Goal: Task Accomplishment & Management: Use online tool/utility

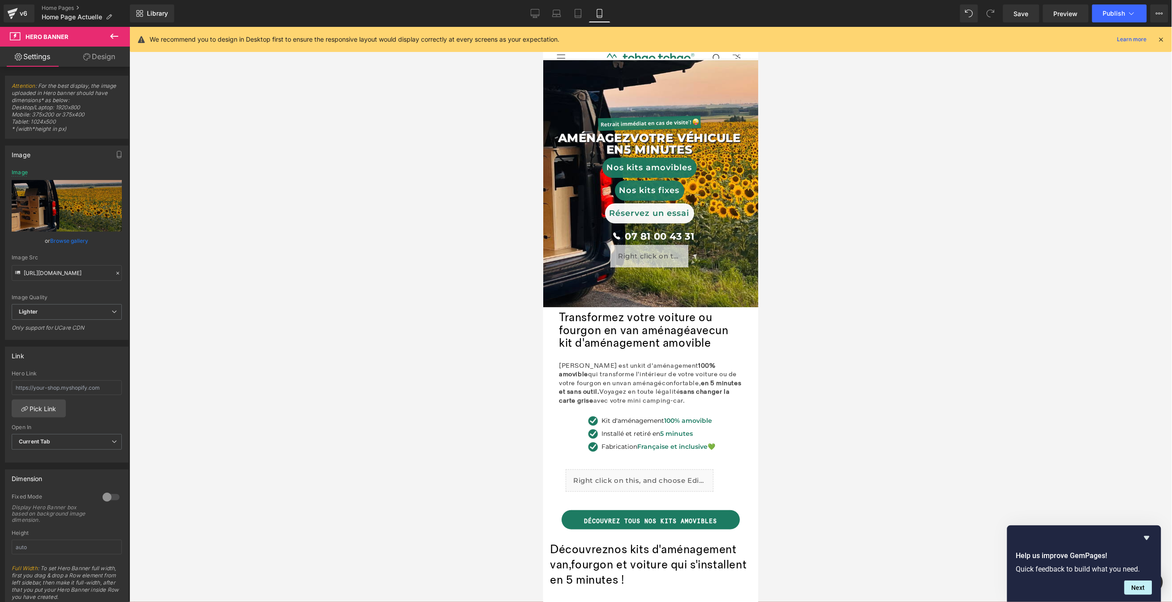
click at [729, 255] on div "Liquid" at bounding box center [649, 256] width 212 height 22
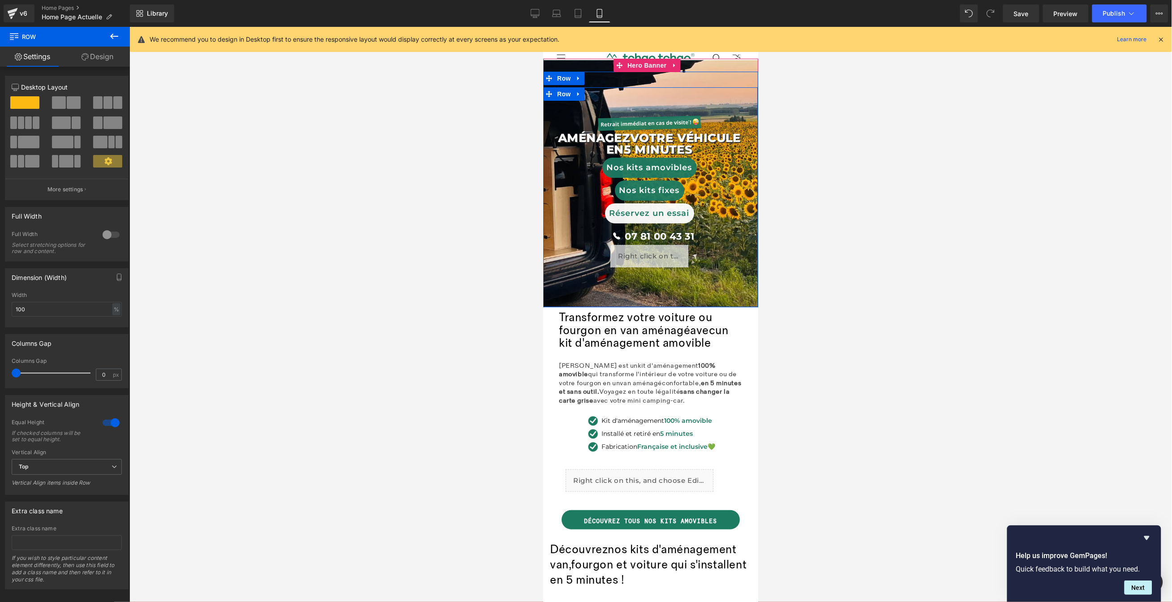
click at [656, 99] on div "Image AménageZ VOTRE véhicule en 5 minutes Text Block Nos kits amovibles Button…" at bounding box center [650, 197] width 215 height 220
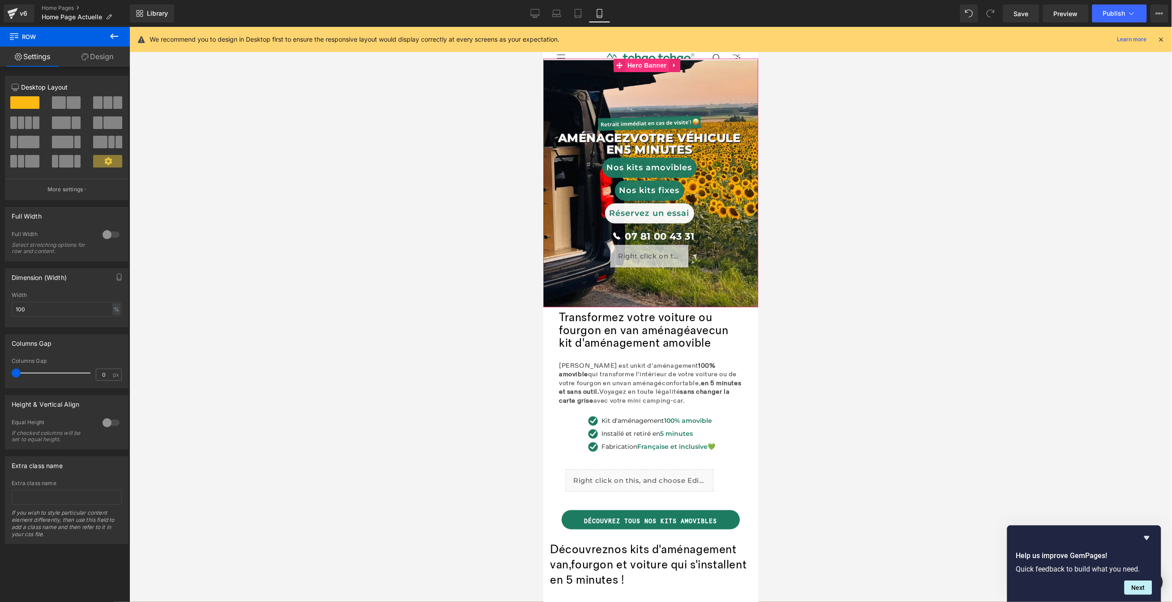
click at [646, 66] on div "Image AménageZ VOTRE véhicule en 5 minutes Text Block Nos kits amovibles Button…" at bounding box center [650, 182] width 215 height 249
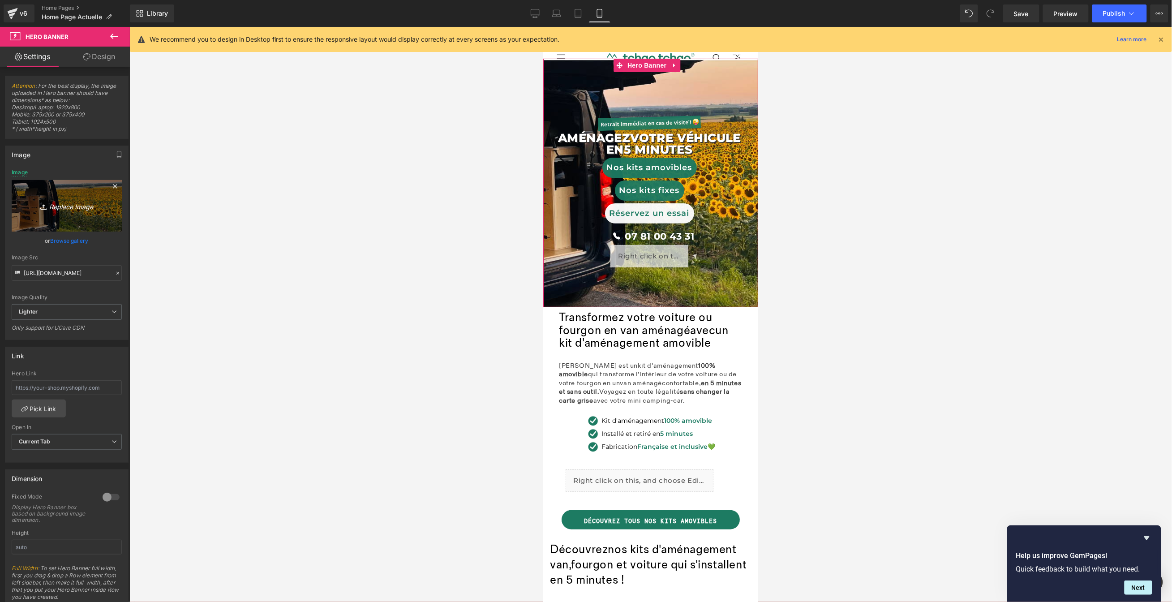
click at [64, 196] on link "Replace Image" at bounding box center [67, 206] width 110 height 52
click at [77, 240] on link "Browse gallery" at bounding box center [70, 241] width 38 height 16
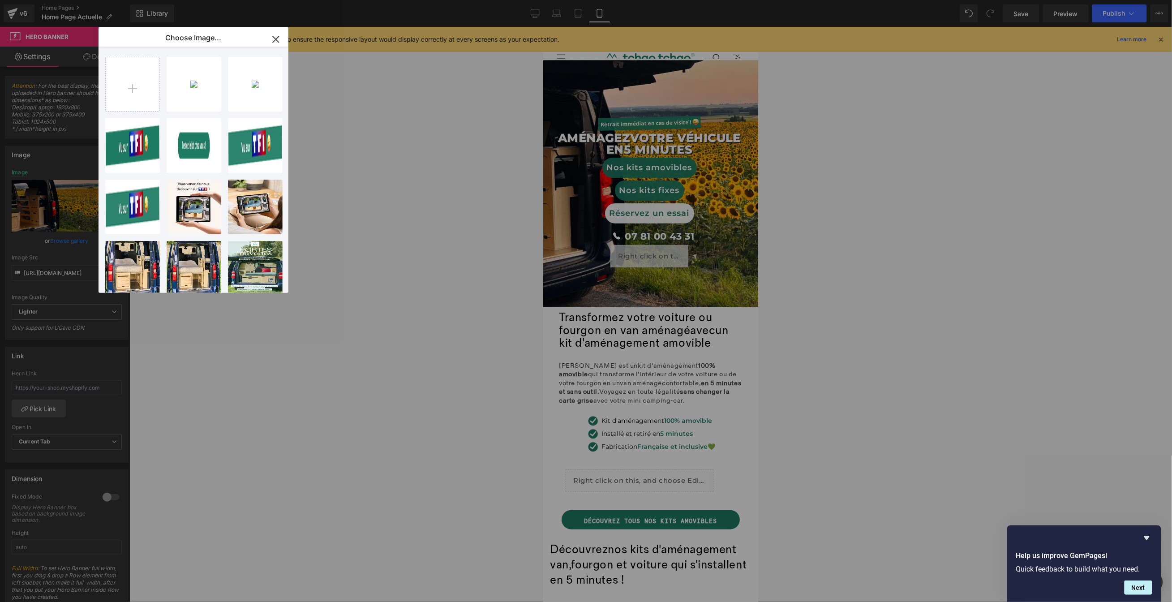
click at [942, 0] on div "Hero Banner You are previewing how the will restyle your page. You can not edit…" at bounding box center [586, 0] width 1172 height 0
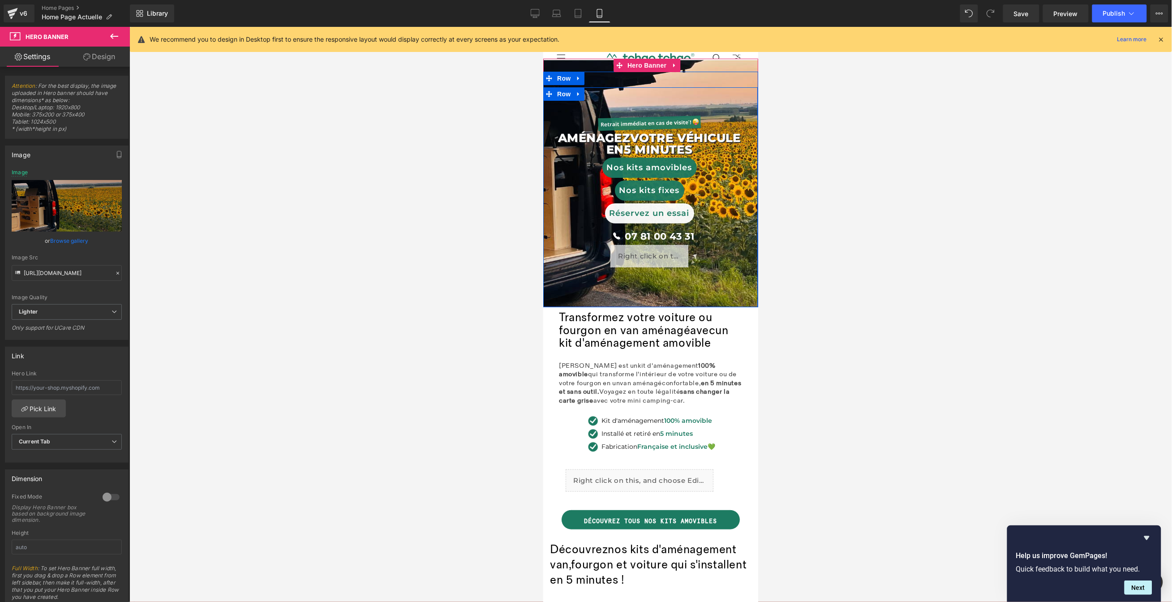
click at [735, 99] on div "Image AménageZ VOTRE véhicule en 5 minutes Text Block Nos kits amovibles Button…" at bounding box center [650, 197] width 215 height 220
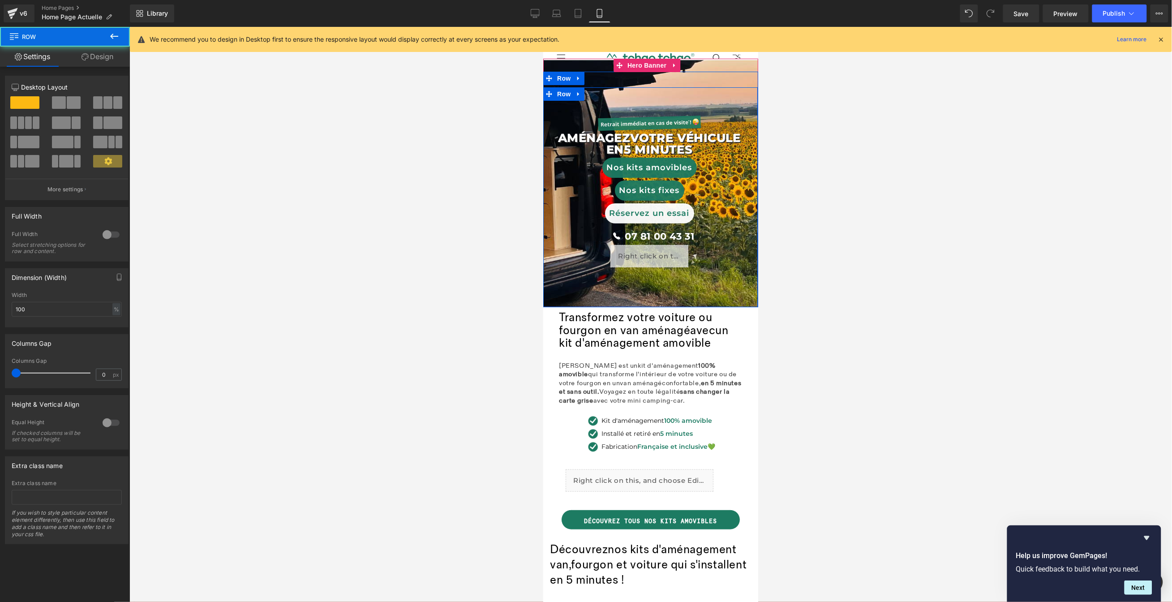
click at [638, 65] on div "Image AménageZ VOTRE véhicule en 5 minutes Text Block Nos kits amovibles Button…" at bounding box center [650, 182] width 215 height 249
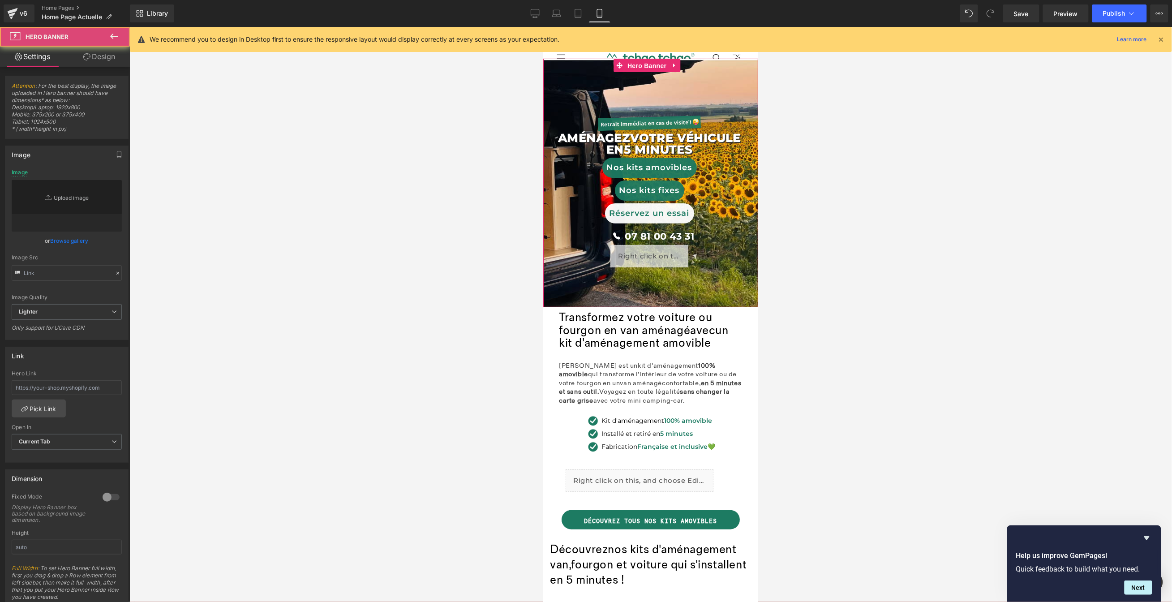
type input "[URL][DOMAIN_NAME]"
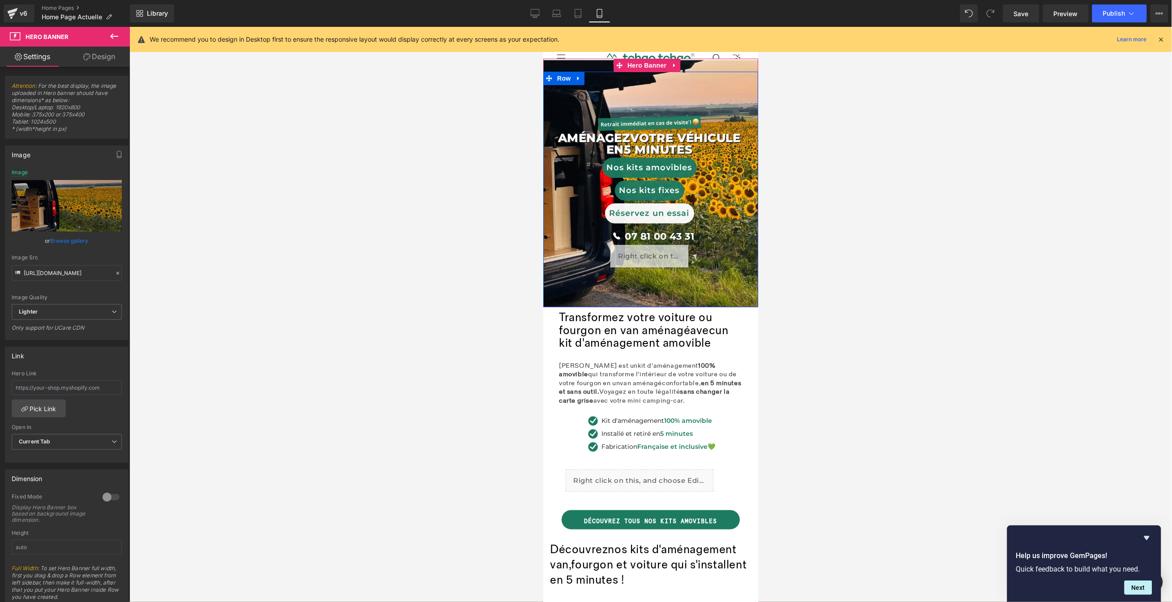
click at [728, 77] on div "Image AménageZ VOTRE véhicule en 5 minutes Text Block Nos kits amovibles Button…" at bounding box center [650, 189] width 215 height 236
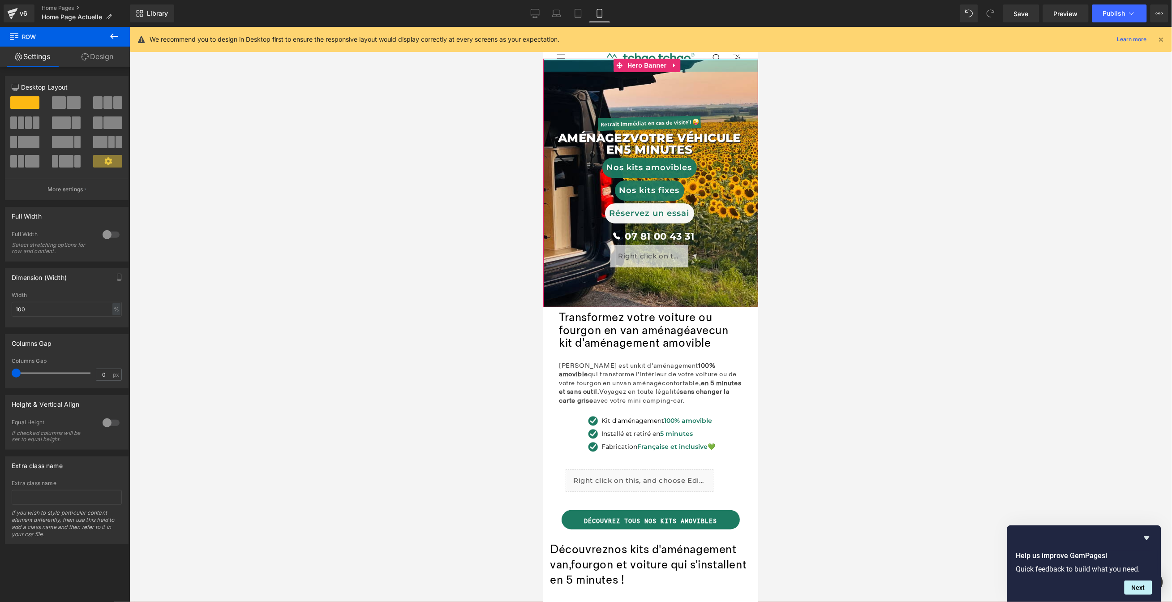
click at [719, 69] on div at bounding box center [650, 64] width 215 height 13
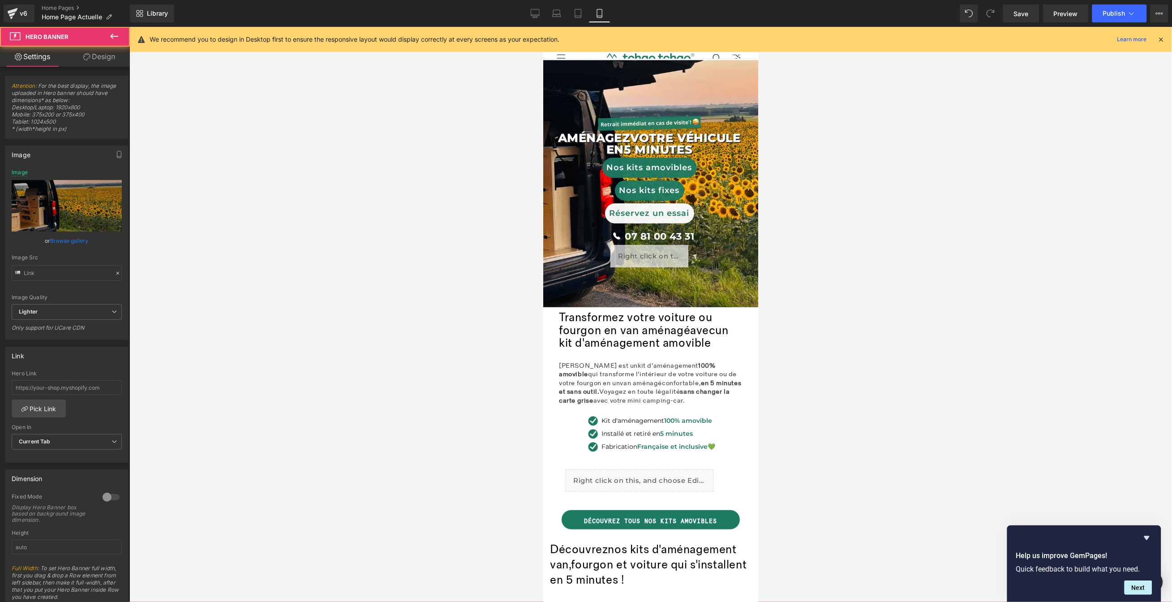
type input "[URL][DOMAIN_NAME]"
click at [648, 65] on div "Image AménageZ VOTRE véhicule en 5 minutes Text Block Nos kits amovibles Button…" at bounding box center [650, 182] width 215 height 249
drag, startPoint x: 57, startPoint y: 241, endPoint x: 75, endPoint y: 240, distance: 17.9
click at [58, 241] on link "Browse gallery" at bounding box center [70, 241] width 38 height 16
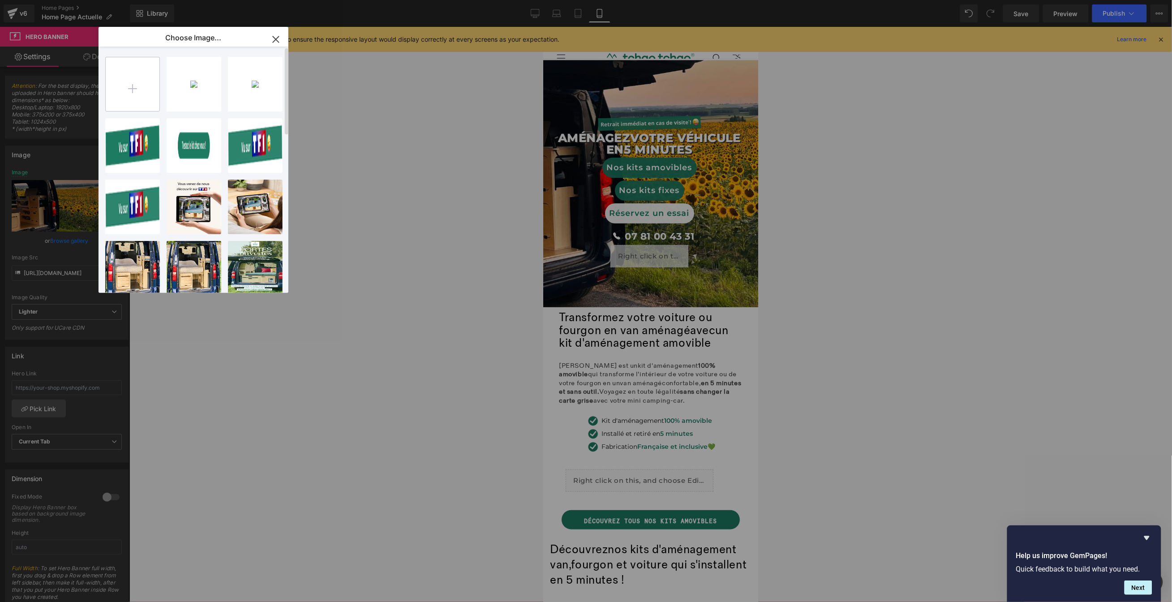
click at [137, 89] on input "file" at bounding box center [133, 84] width 54 height 54
type input "C:\fakepath\Home- mobile - site (13).png"
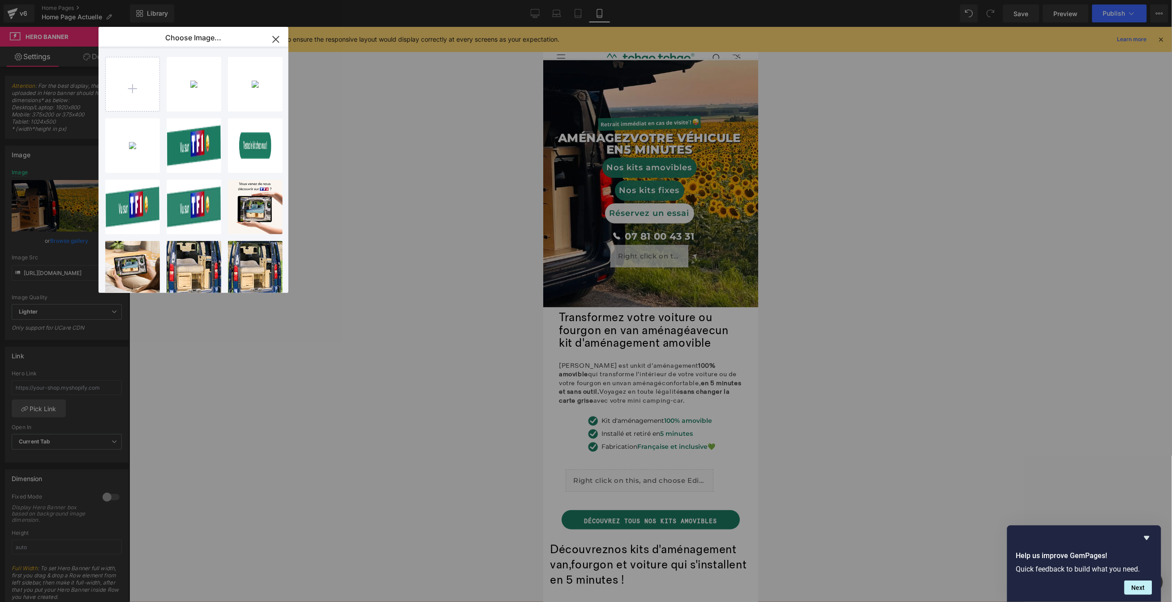
click at [0, 0] on div "Home- m..._13_.png 245.46 KB" at bounding box center [0, 0] width 0 height 0
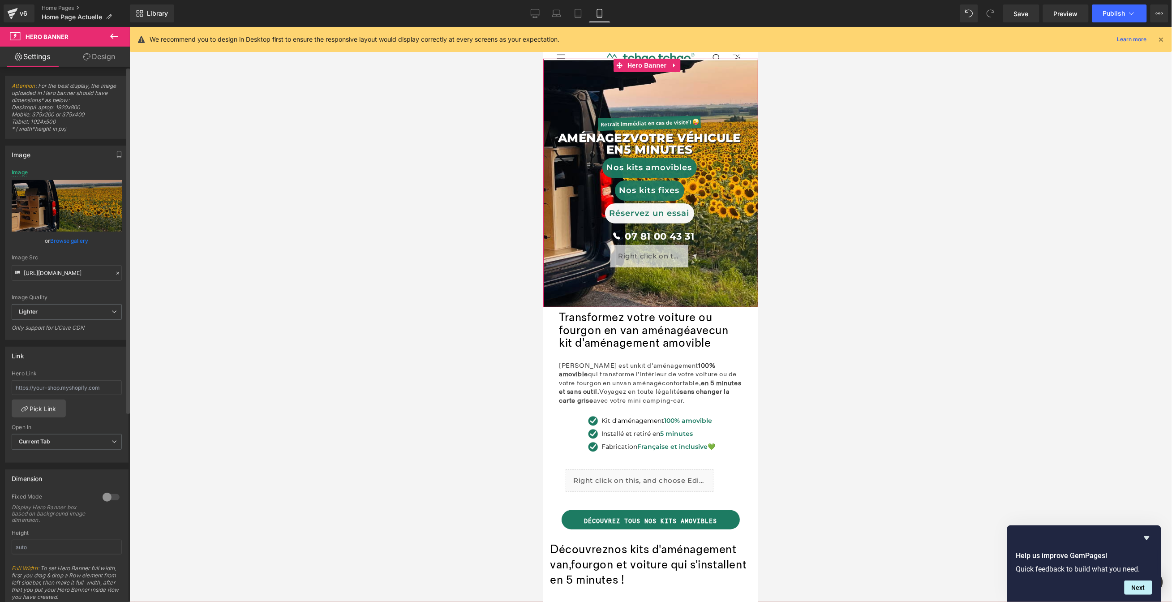
click at [84, 240] on link "Browse gallery" at bounding box center [70, 241] width 38 height 16
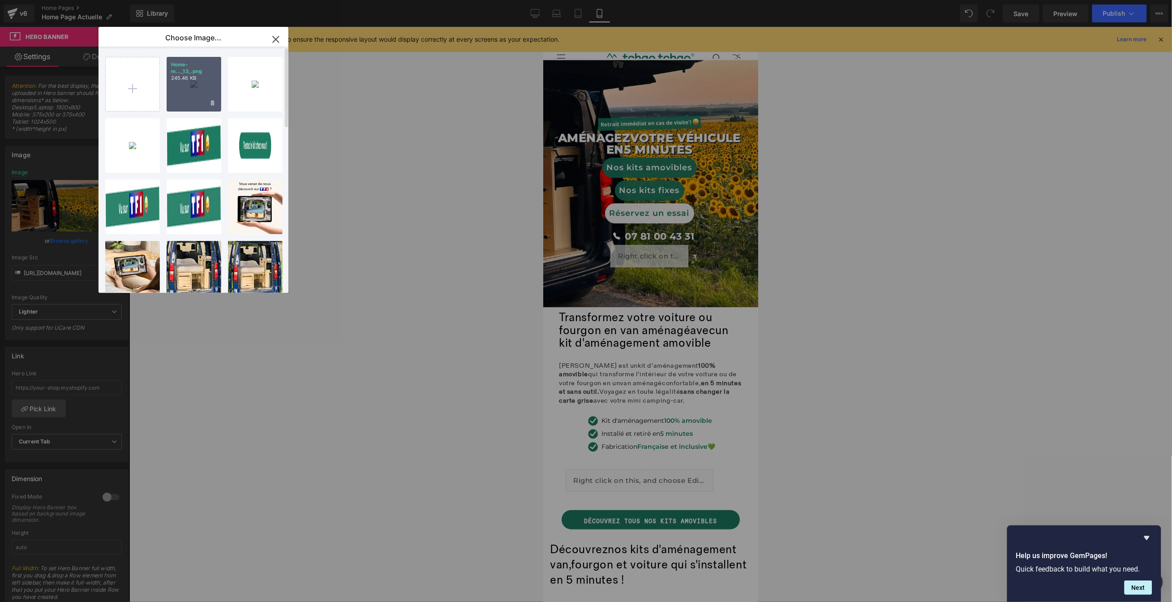
click at [204, 93] on div "Home- m..._13_.png 245.46 KB" at bounding box center [194, 84] width 55 height 55
click at [189, 94] on div at bounding box center [650, 314] width 1043 height 575
type input "[URL][DOMAIN_NAME]"
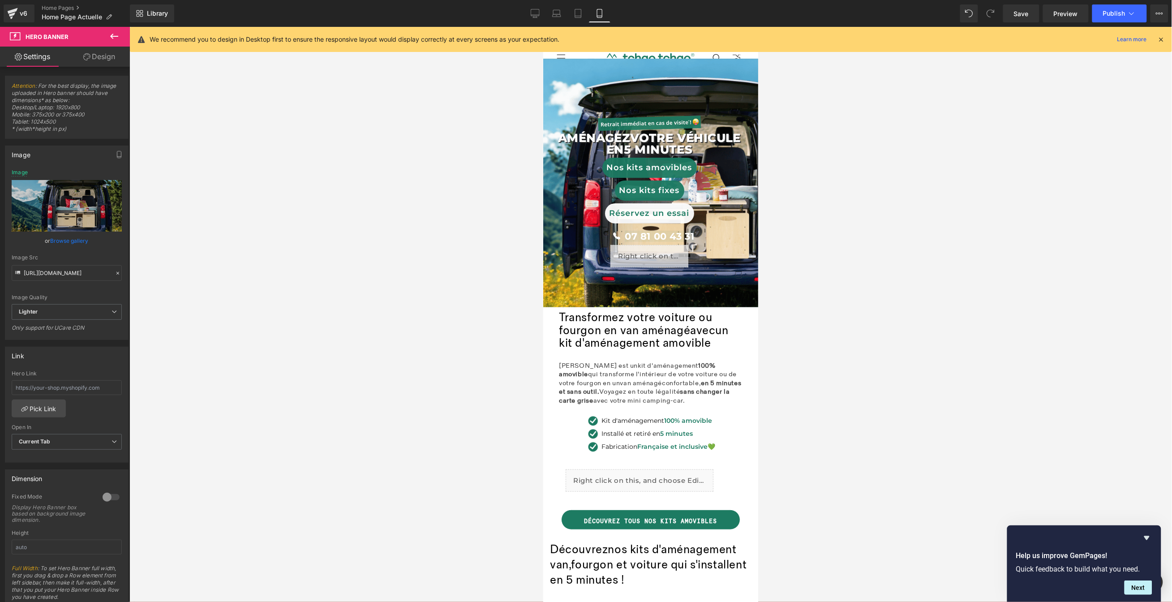
click at [862, 253] on div at bounding box center [650, 314] width 1043 height 575
click at [628, 235] on link "07 81 00 43 31" at bounding box center [658, 235] width 69 height 11
click at [941, 263] on div at bounding box center [650, 314] width 1043 height 575
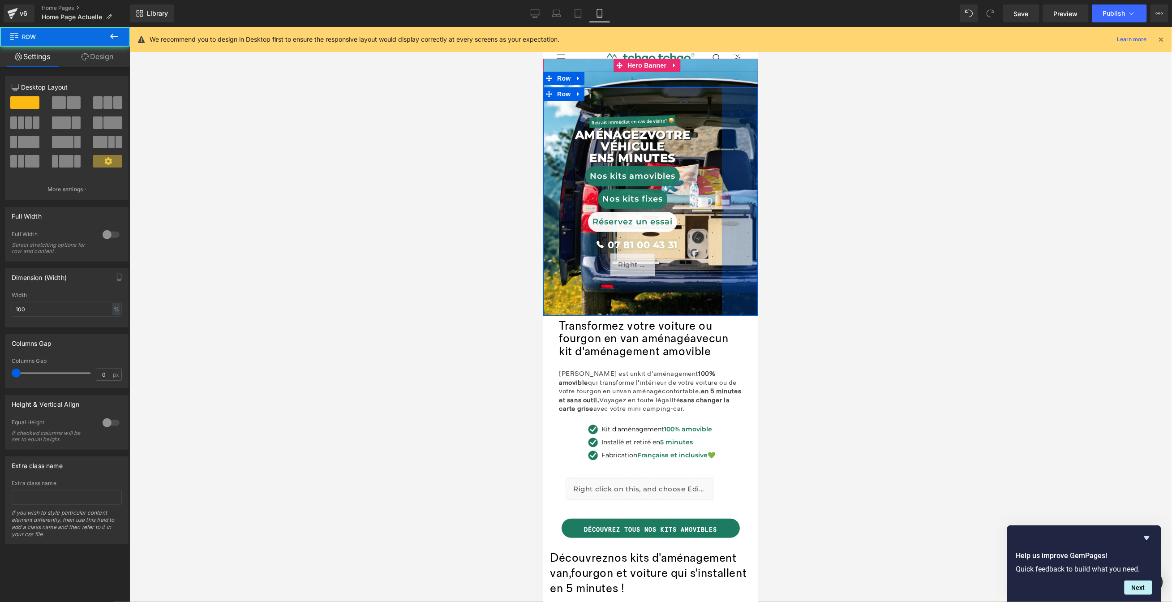
drag, startPoint x: 749, startPoint y: 120, endPoint x: 715, endPoint y: 118, distance: 33.6
click at [722, 118] on div "80px" at bounding box center [740, 201] width 36 height 228
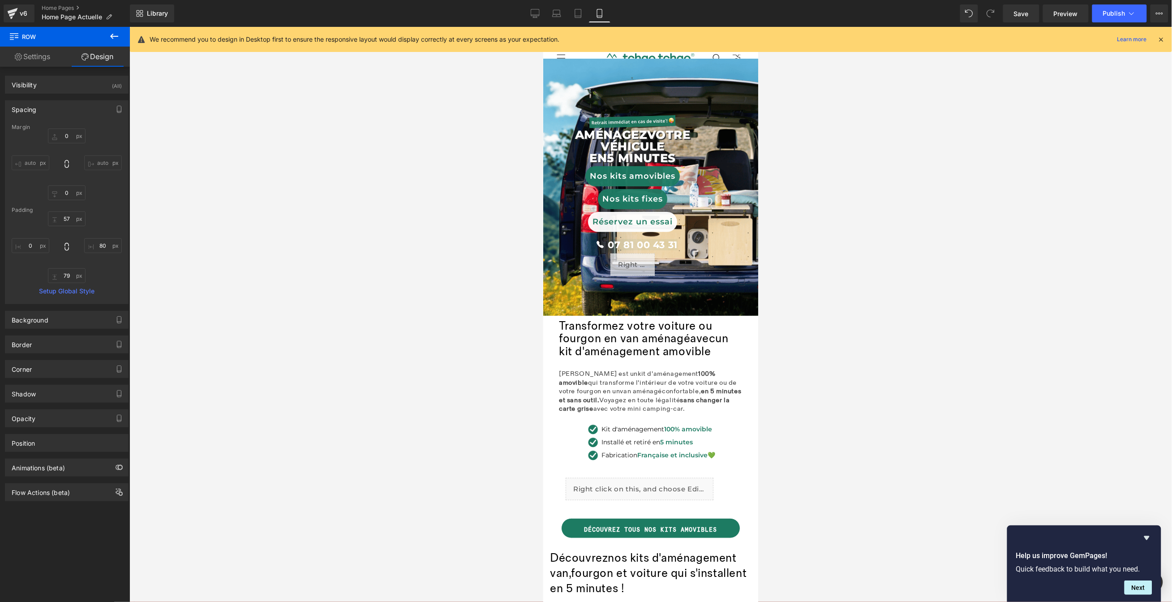
type input "0"
type input "57"
type input "80"
type input "79"
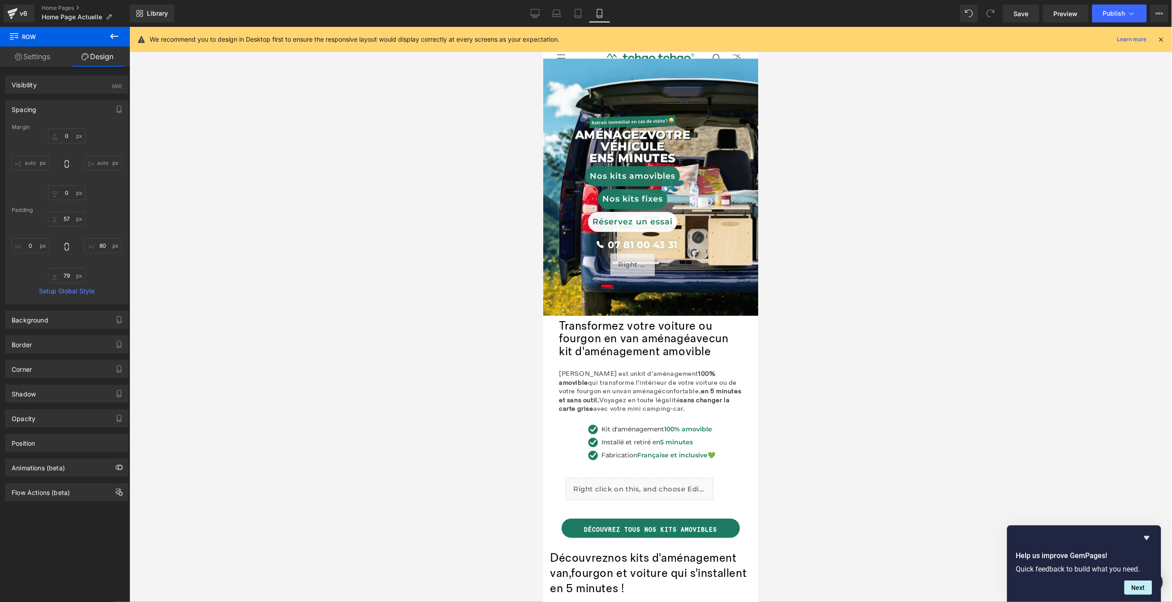
type input "0"
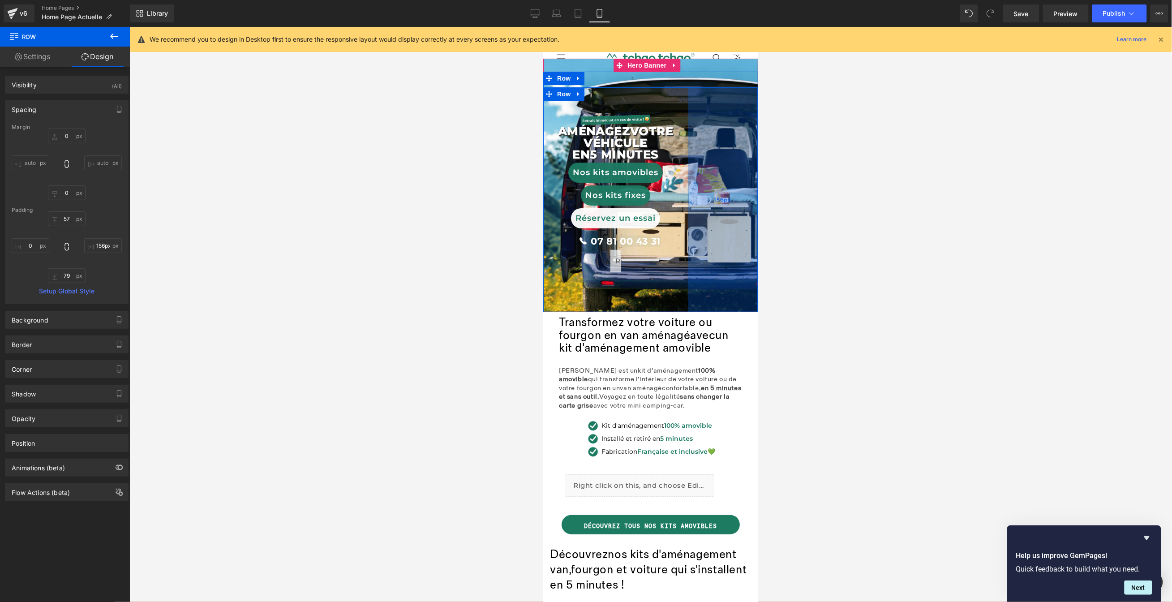
drag, startPoint x: 715, startPoint y: 189, endPoint x: 681, endPoint y: 183, distance: 34.6
click at [688, 183] on div "156px" at bounding box center [723, 199] width 70 height 225
click at [689, 183] on div "153px" at bounding box center [723, 199] width 69 height 225
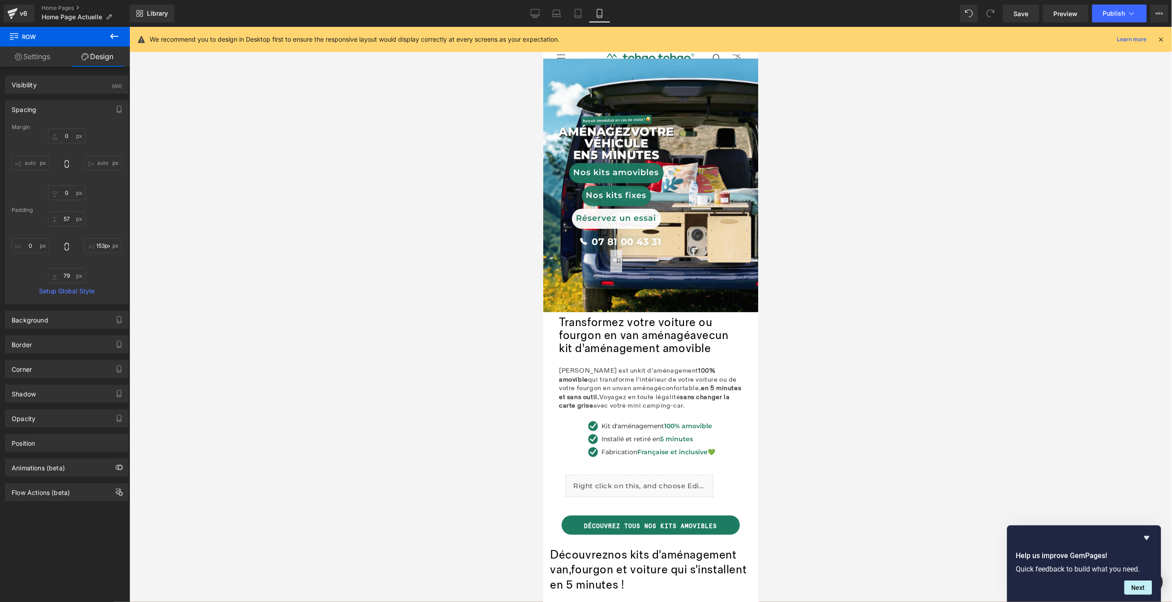
click at [937, 219] on div at bounding box center [650, 314] width 1043 height 575
click at [1108, 15] on span "Publish" at bounding box center [1114, 13] width 22 height 7
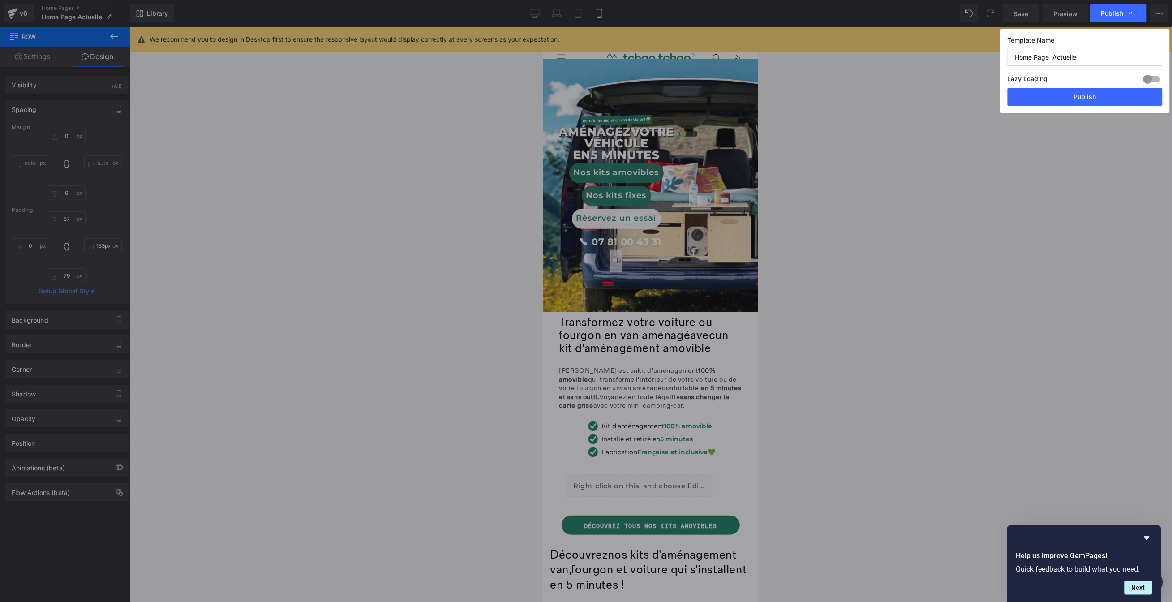
click at [1068, 95] on button "Publish" at bounding box center [1085, 97] width 155 height 18
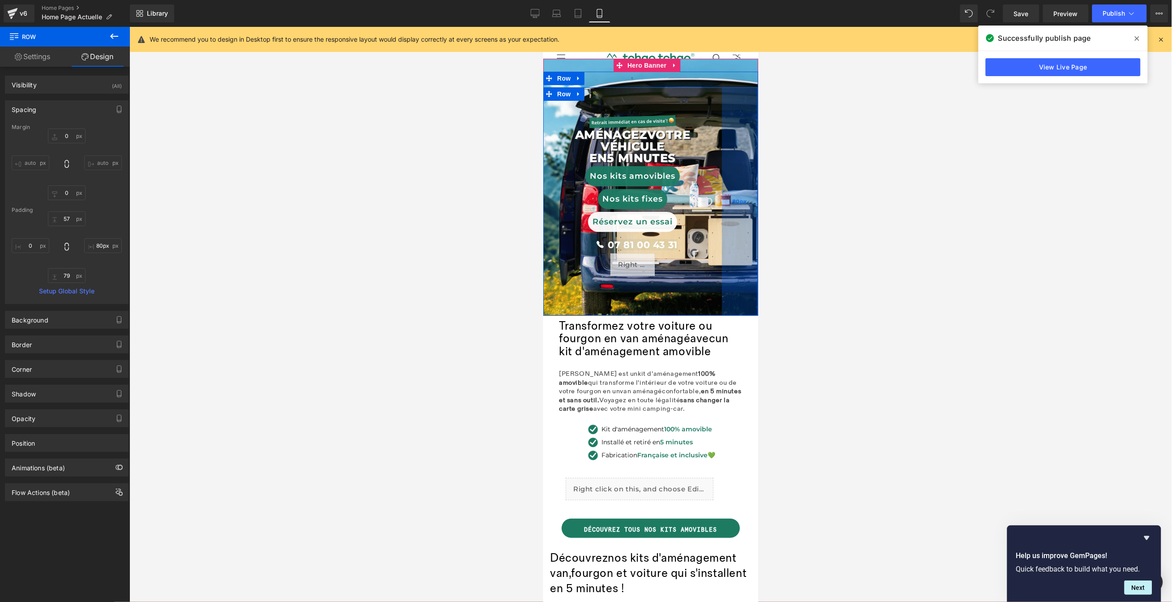
type input "79px"
drag, startPoint x: 684, startPoint y: 160, endPoint x: 717, endPoint y: 162, distance: 33.2
click at [722, 162] on div "79px" at bounding box center [739, 201] width 35 height 228
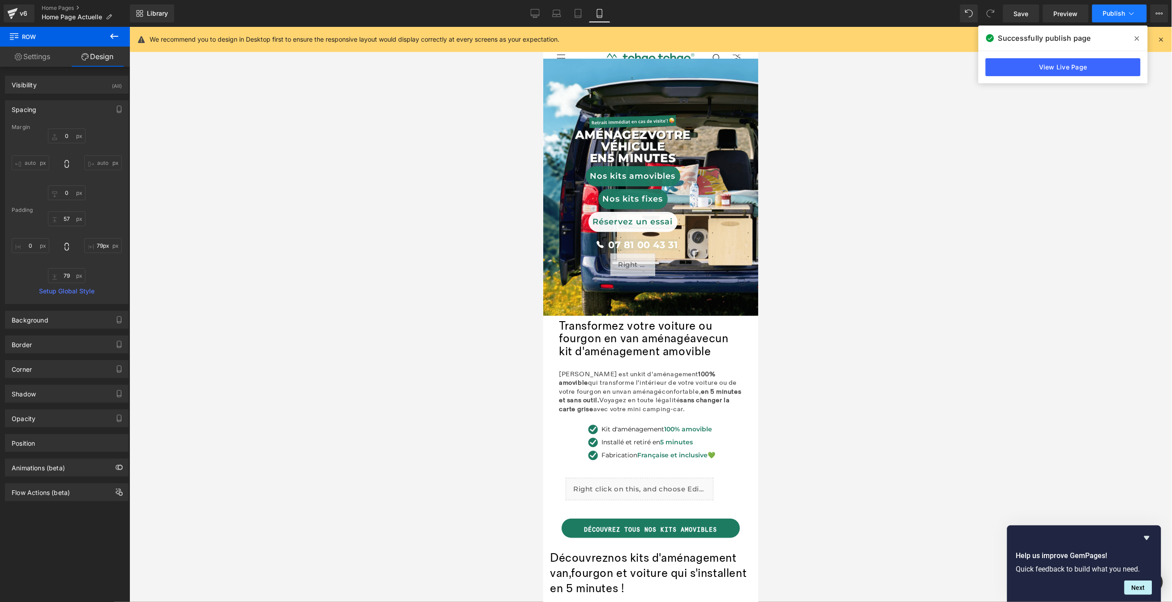
click at [1109, 16] on span "Publish" at bounding box center [1114, 13] width 22 height 7
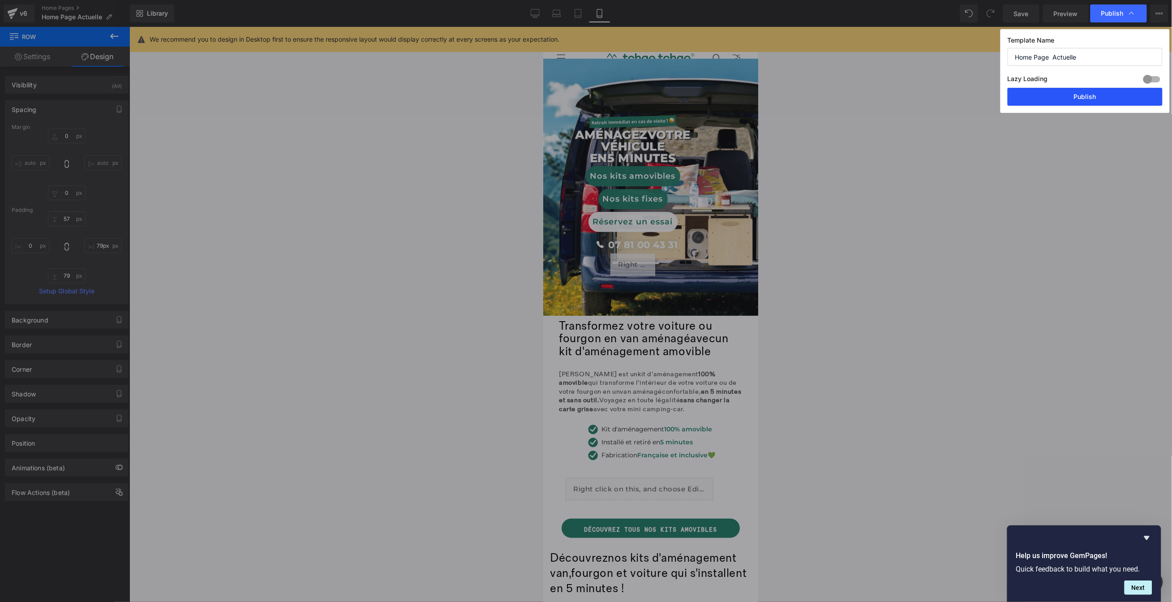
click at [1079, 95] on button "Publish" at bounding box center [1085, 97] width 155 height 18
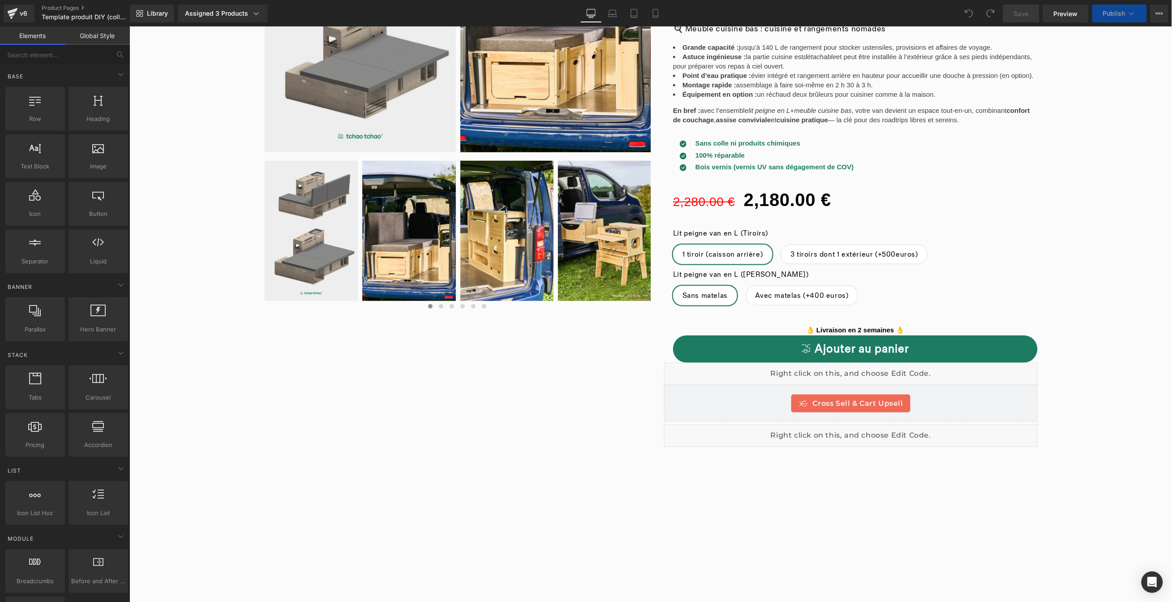
scroll to position [191, 0]
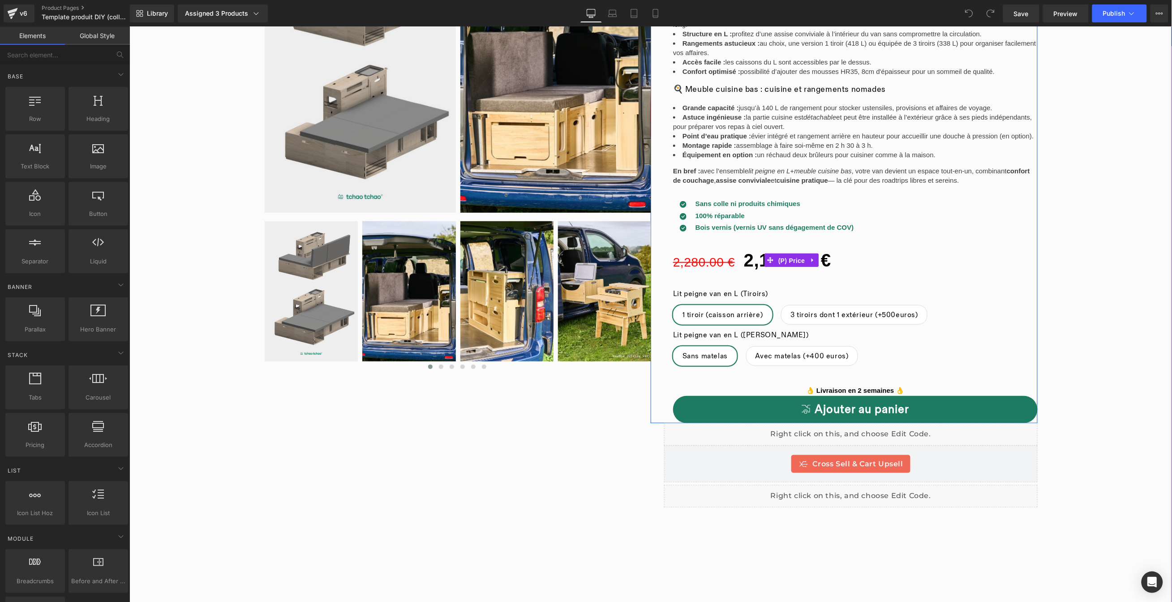
click at [784, 259] on div "2,280.00 € 2,180.00 € (P) Price" at bounding box center [855, 260] width 365 height 32
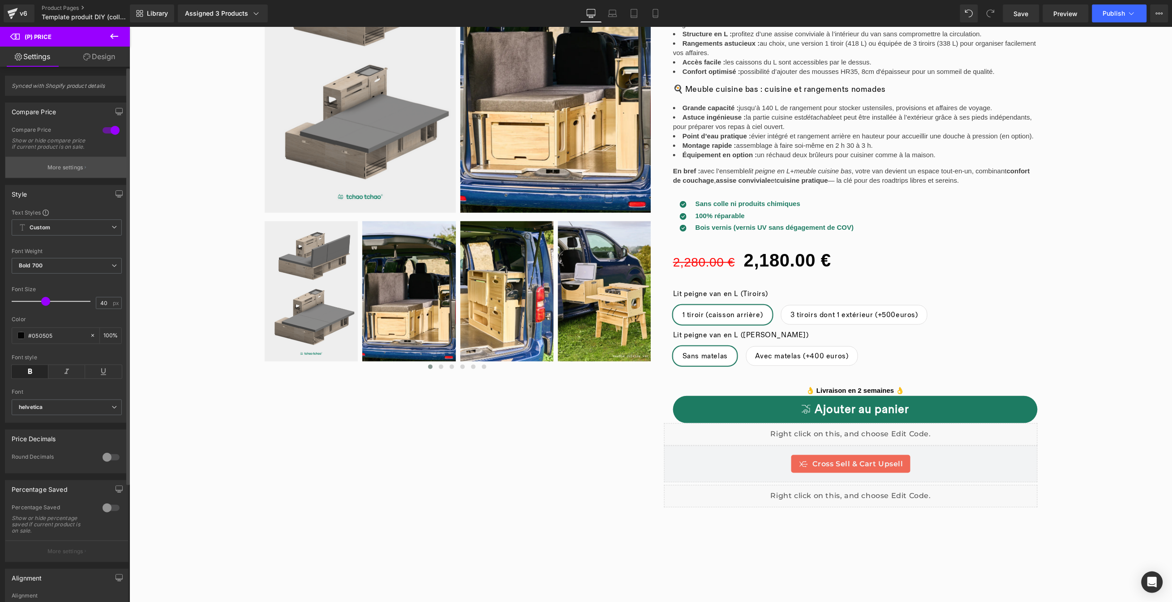
click at [63, 171] on p "More settings" at bounding box center [65, 167] width 36 height 8
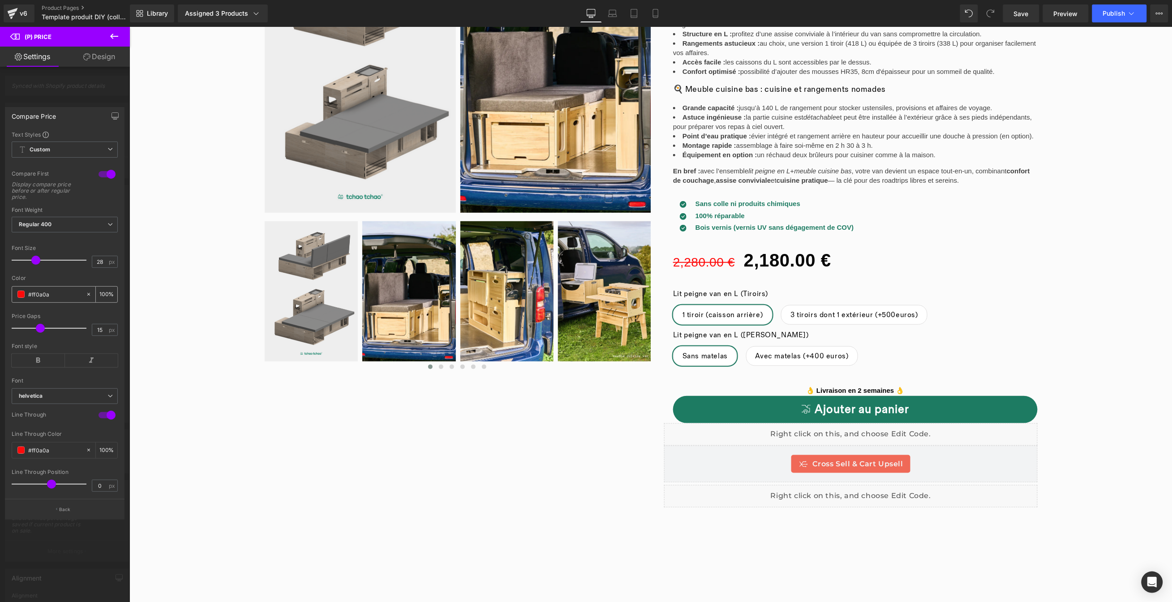
click at [20, 292] on span at bounding box center [20, 294] width 7 height 7
click at [55, 293] on input "#ff0a0a" at bounding box center [54, 294] width 53 height 10
type input "#D"
type input "0"
type input "#DA6"
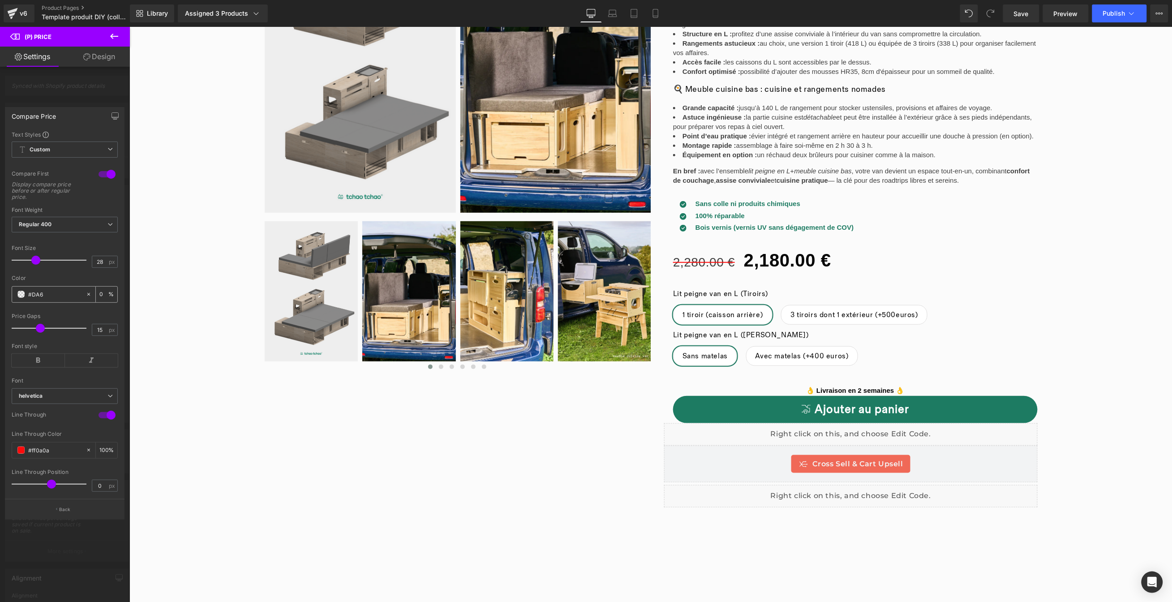
type input "100"
type input "#DA61"
type input "7"
type input "#DA610"
type input "0"
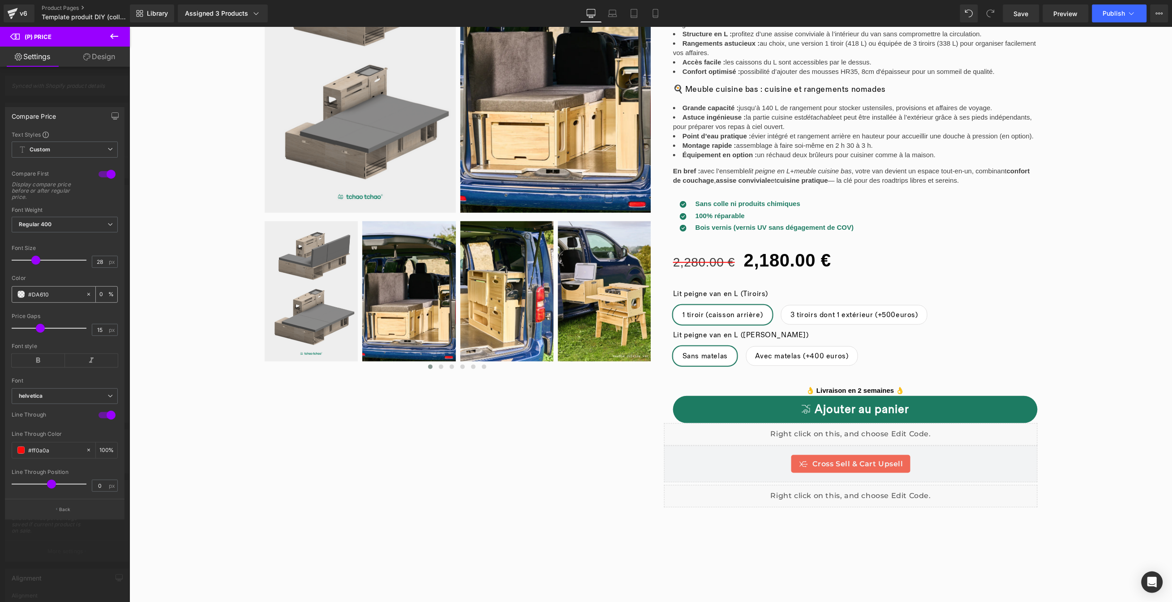
type input "#DA6109"
type input "100"
click at [43, 452] on input "#ff0a0a" at bounding box center [54, 450] width 53 height 10
type input "#da6109"
drag, startPoint x: 57, startPoint y: 450, endPoint x: 91, endPoint y: 453, distance: 34.2
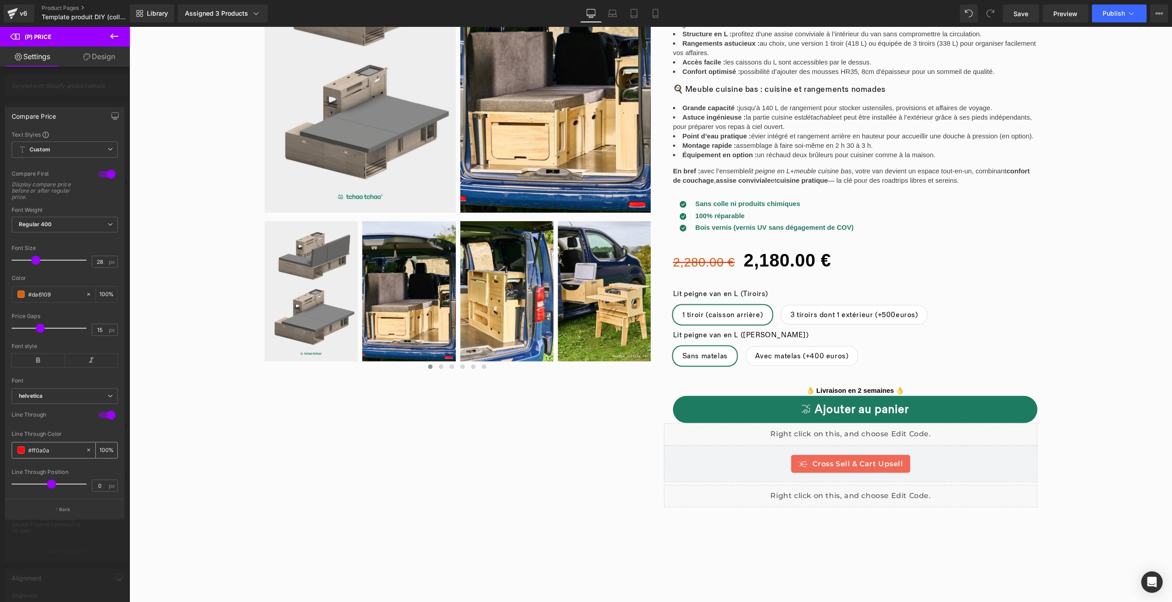
click at [32, 452] on input "#ff0a0a" at bounding box center [54, 450] width 53 height 10
type input "#DA"
type input "0"
type input "#DA6"
type input "100"
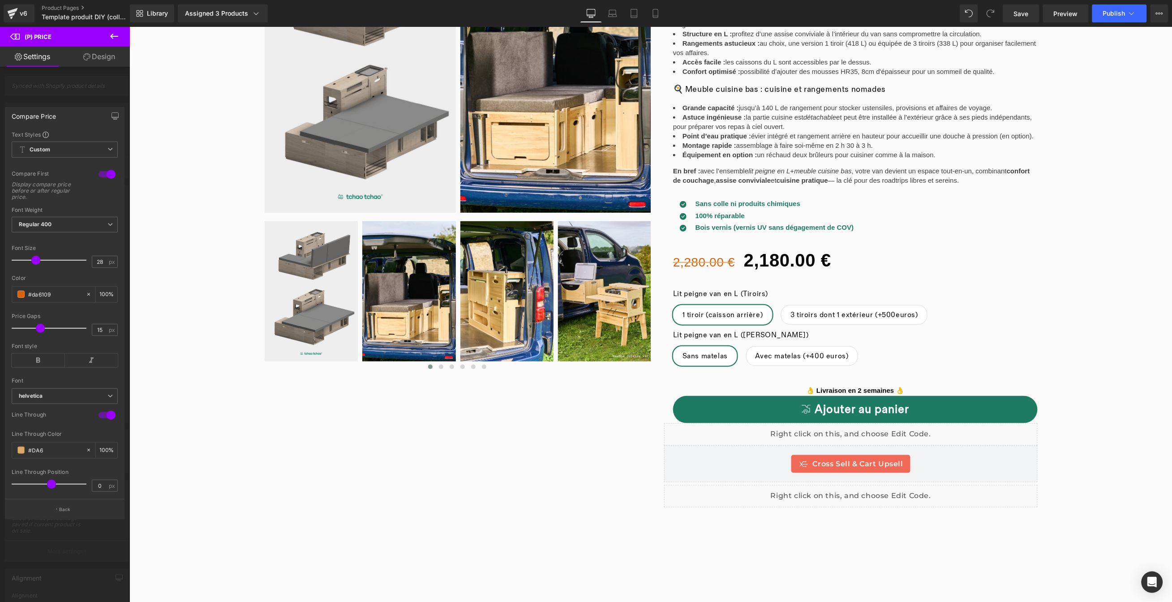
type input "#DA61"
type input "7"
type input "#DA610"
type input "0"
type input "#DA6109"
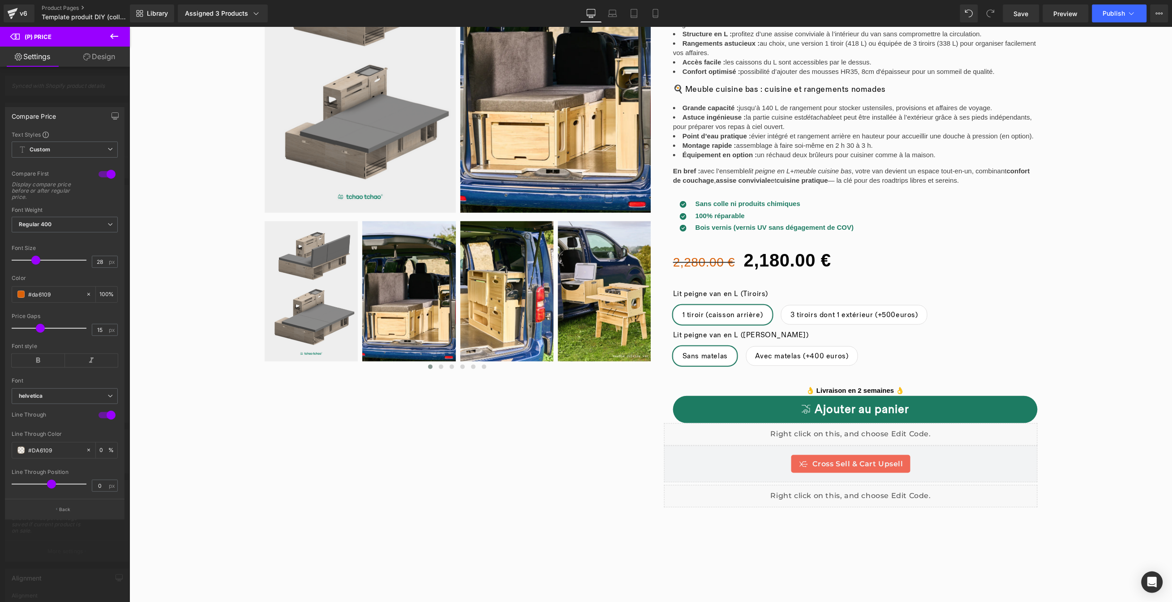
type input "100"
type input "#da6109"
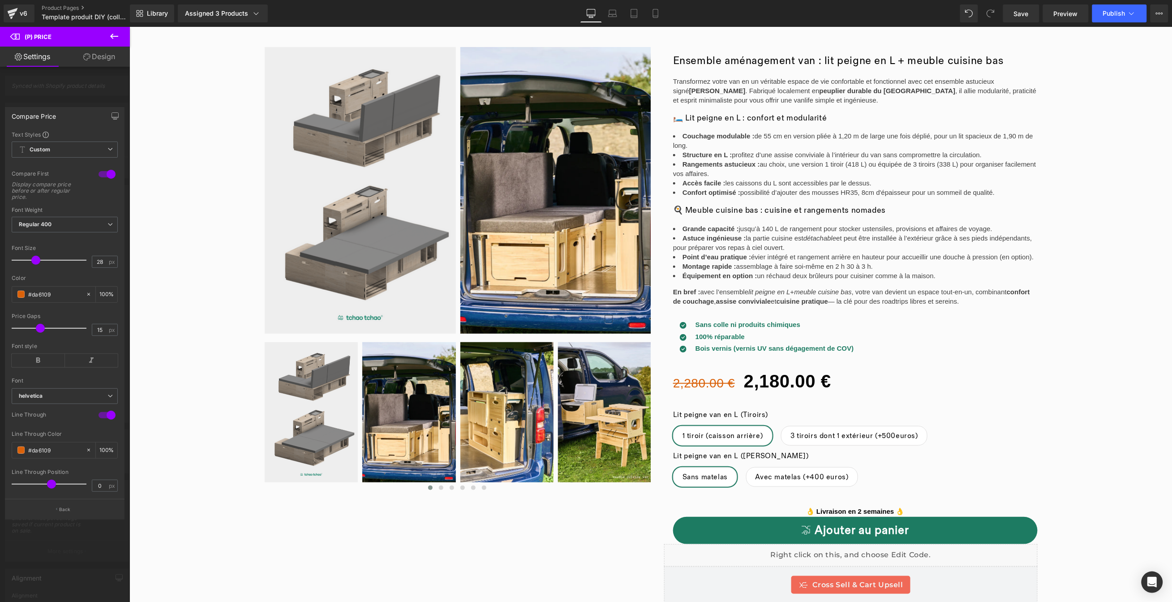
scroll to position [0, 0]
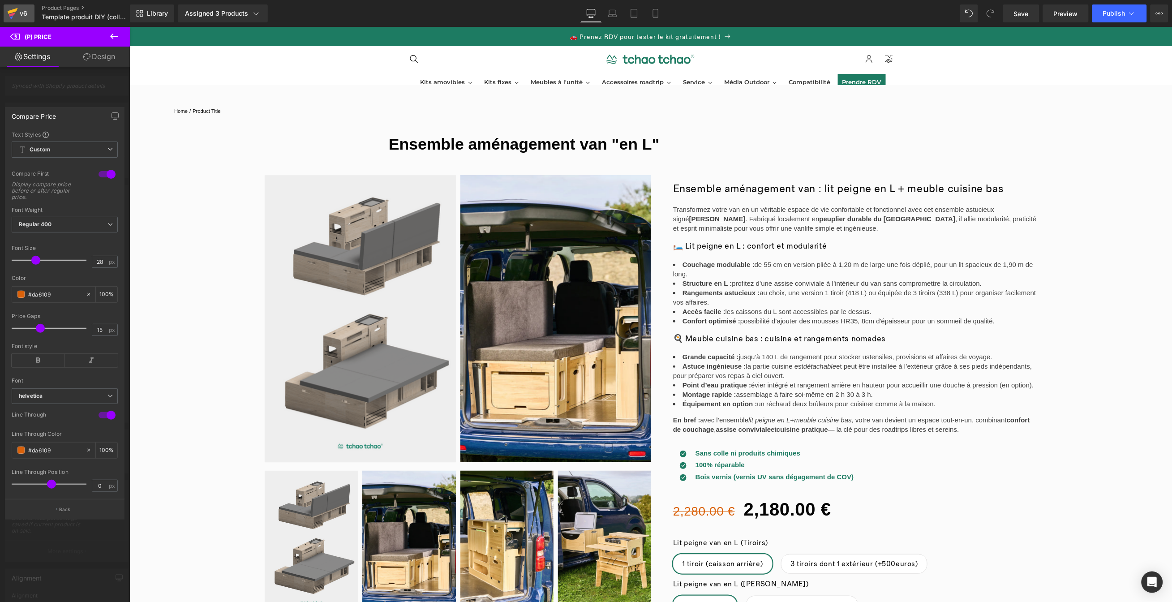
click at [7, 12] on icon at bounding box center [12, 13] width 11 height 22
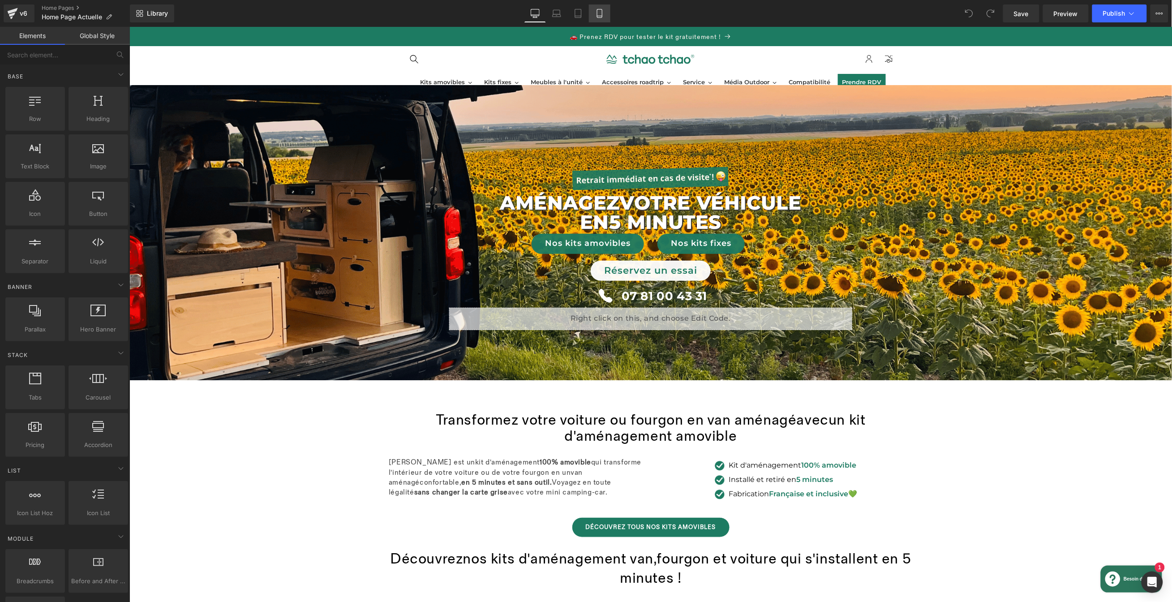
click at [598, 19] on link "Mobile" at bounding box center [599, 13] width 21 height 18
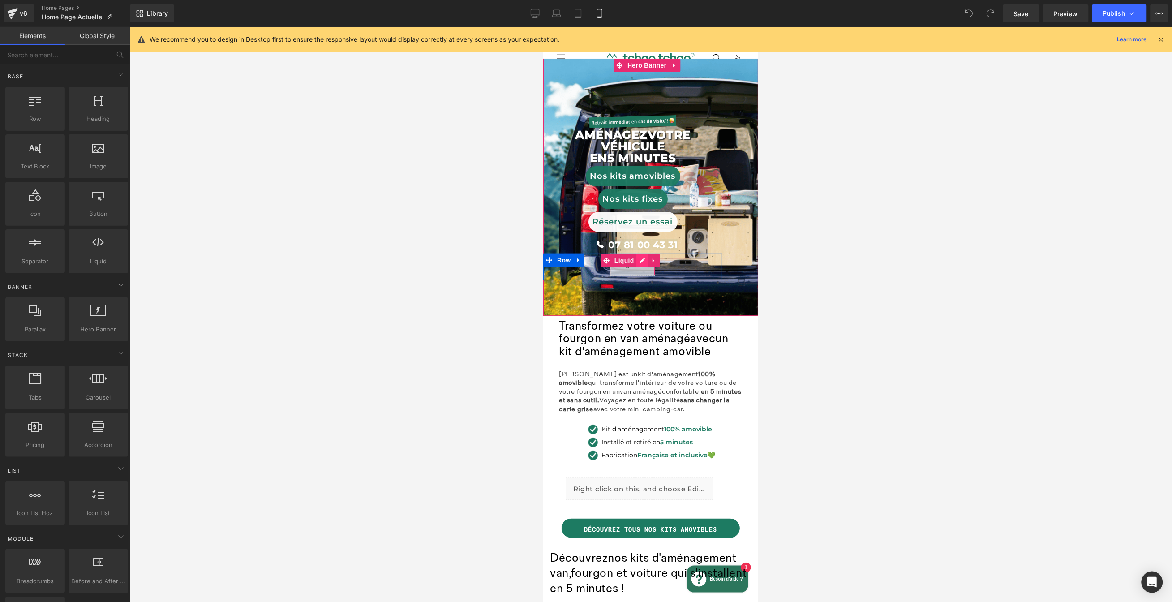
click at [640, 264] on div "Liquid" at bounding box center [632, 264] width 45 height 22
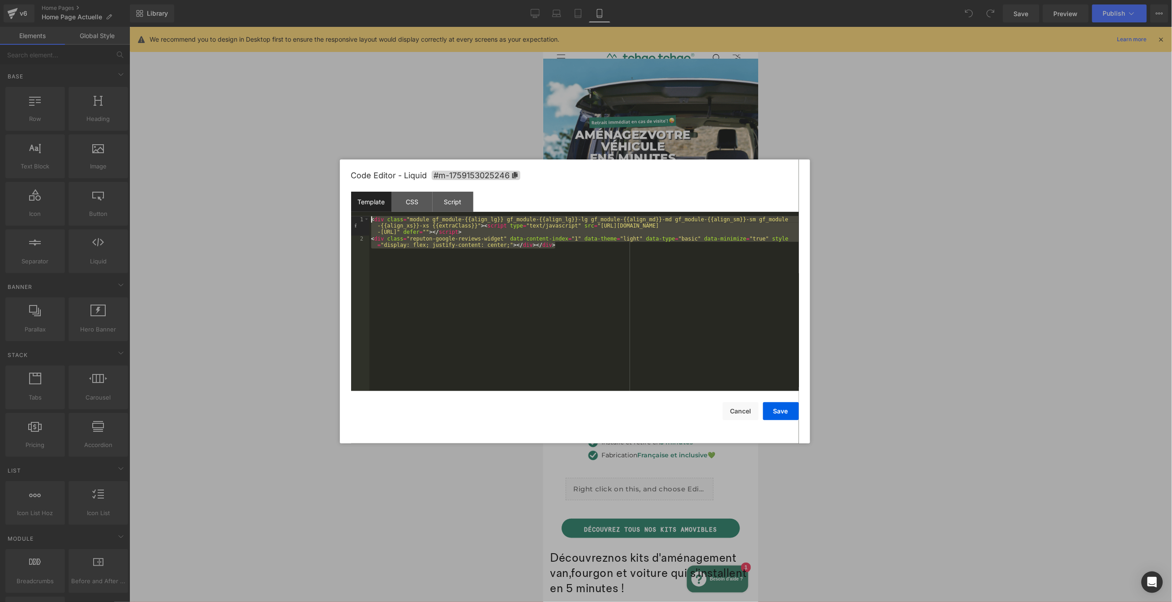
drag, startPoint x: 97, startPoint y: 237, endPoint x: 362, endPoint y: 217, distance: 265.9
click at [362, 217] on pre "1 2 < div class = "module gf_module-{{align_lg}} gf_module-{{align_lg}}-lg gf_m…" at bounding box center [575, 303] width 448 height 175
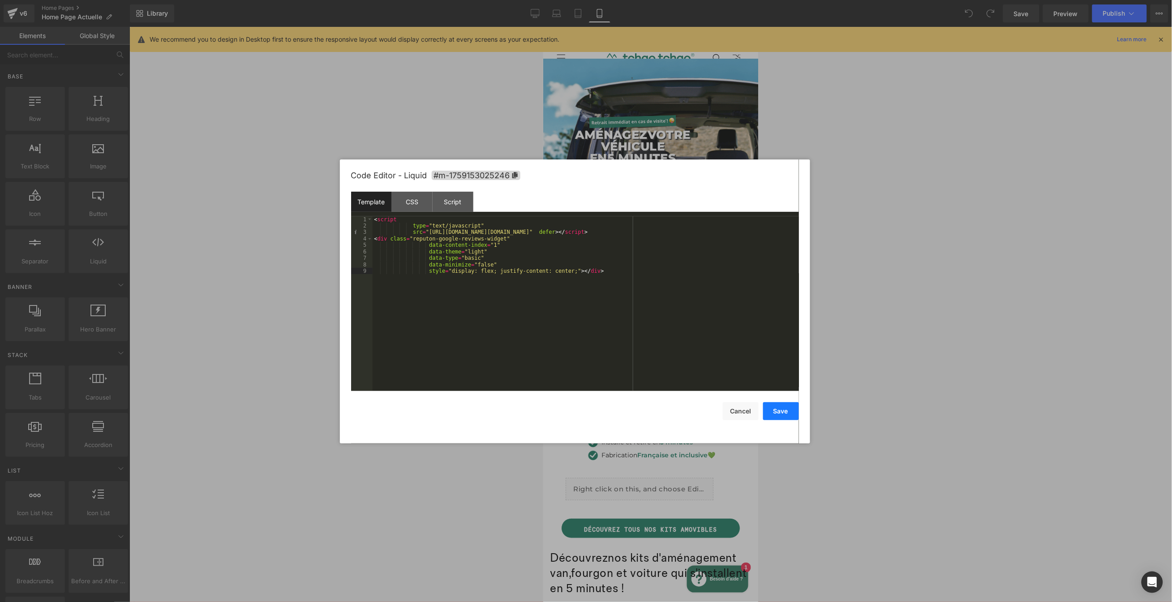
click at [780, 414] on button "Save" at bounding box center [781, 411] width 36 height 18
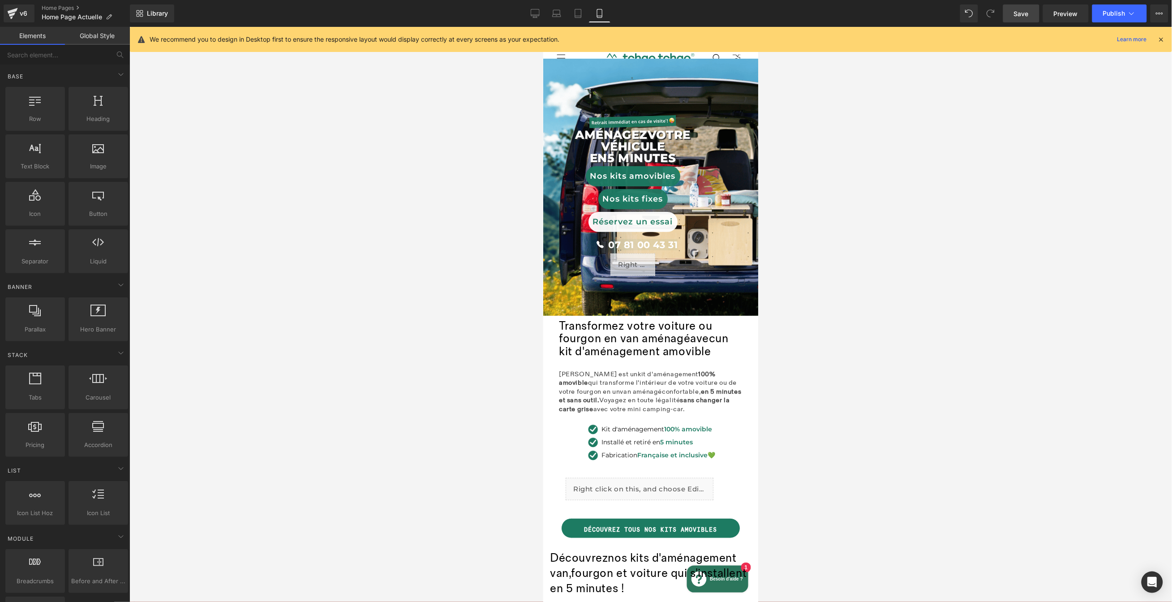
click at [1022, 12] on span "Save" at bounding box center [1021, 13] width 15 height 9
click at [1062, 15] on span "Preview" at bounding box center [1066, 13] width 24 height 9
click at [623, 261] on div "Liquid" at bounding box center [632, 264] width 45 height 22
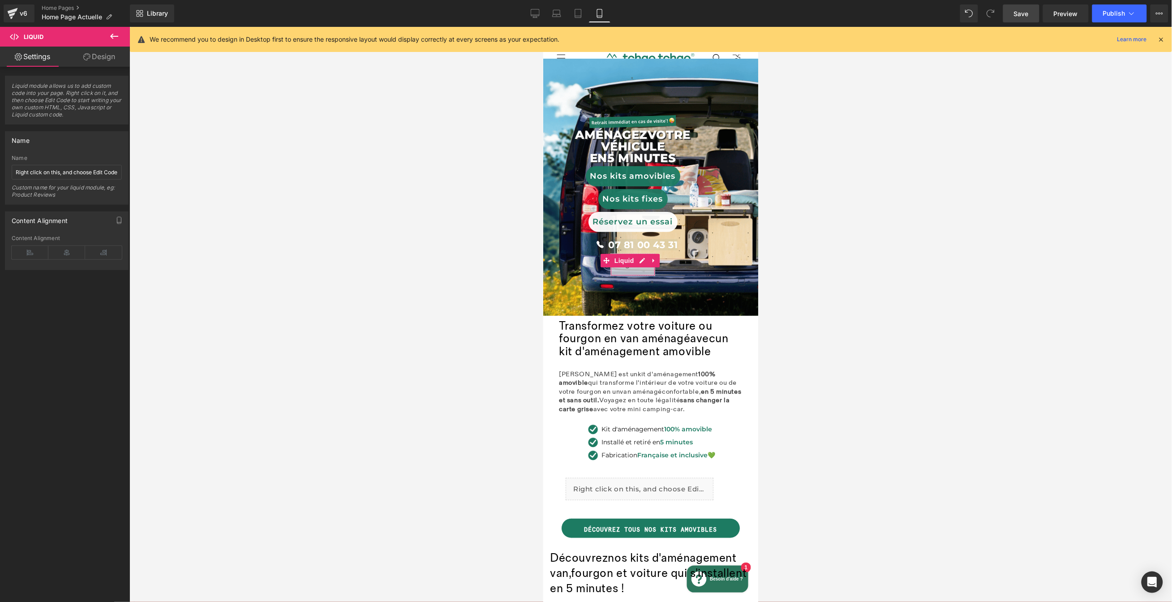
click at [94, 60] on link "Design" at bounding box center [99, 57] width 65 height 20
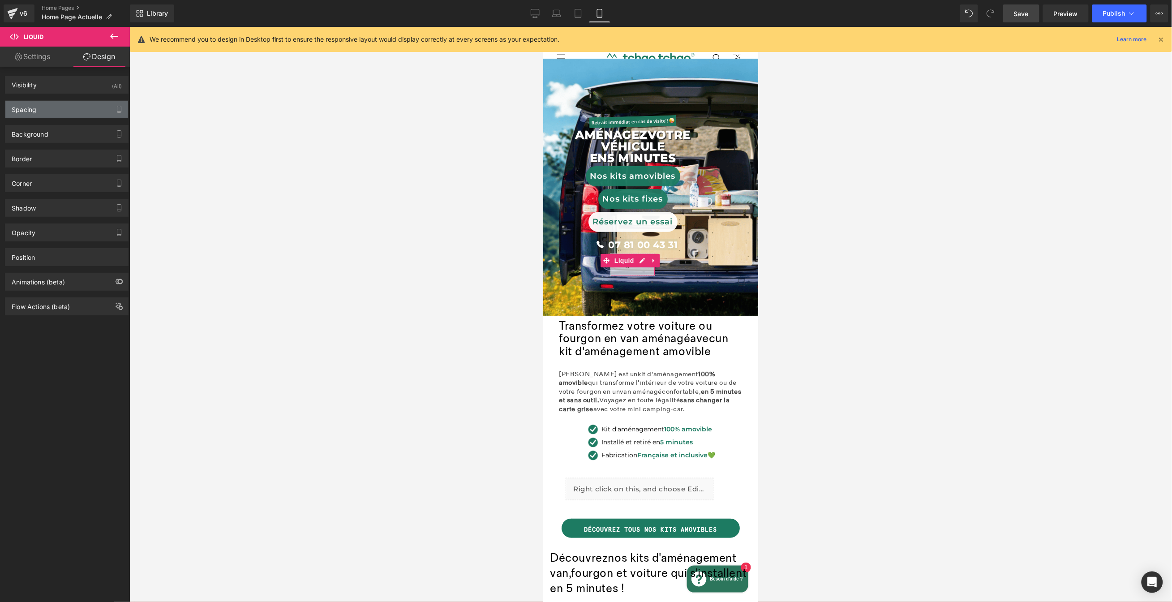
click at [76, 110] on div "Spacing" at bounding box center [66, 109] width 123 height 17
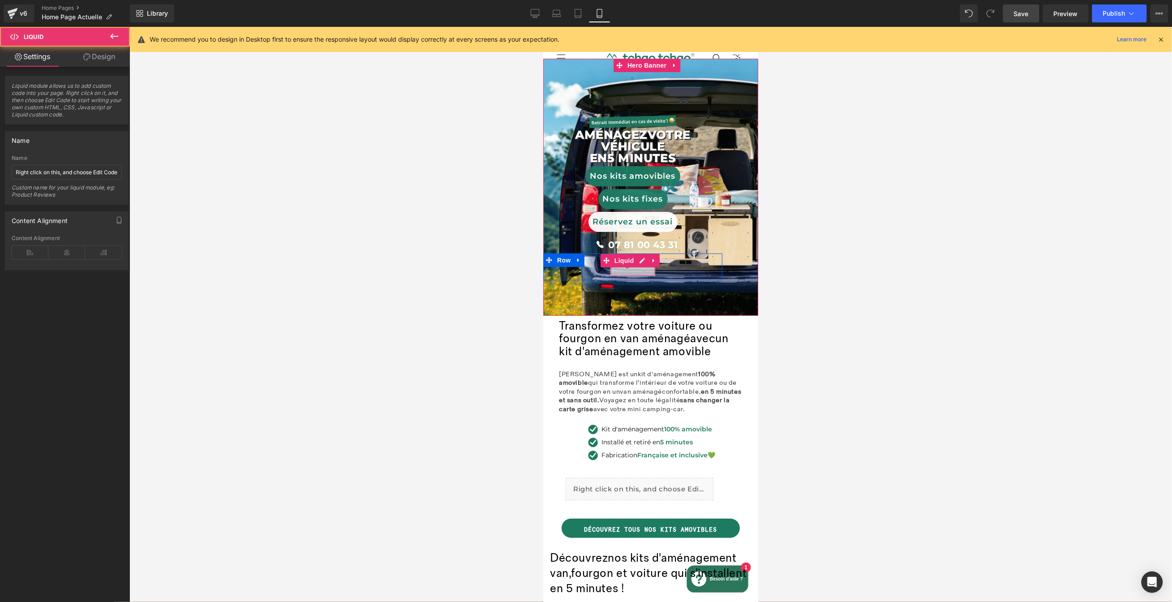
click at [633, 267] on div "Liquid" at bounding box center [632, 264] width 45 height 22
click at [619, 266] on div "Liquid" at bounding box center [632, 264] width 45 height 22
click at [118, 55] on link "Design" at bounding box center [99, 57] width 65 height 20
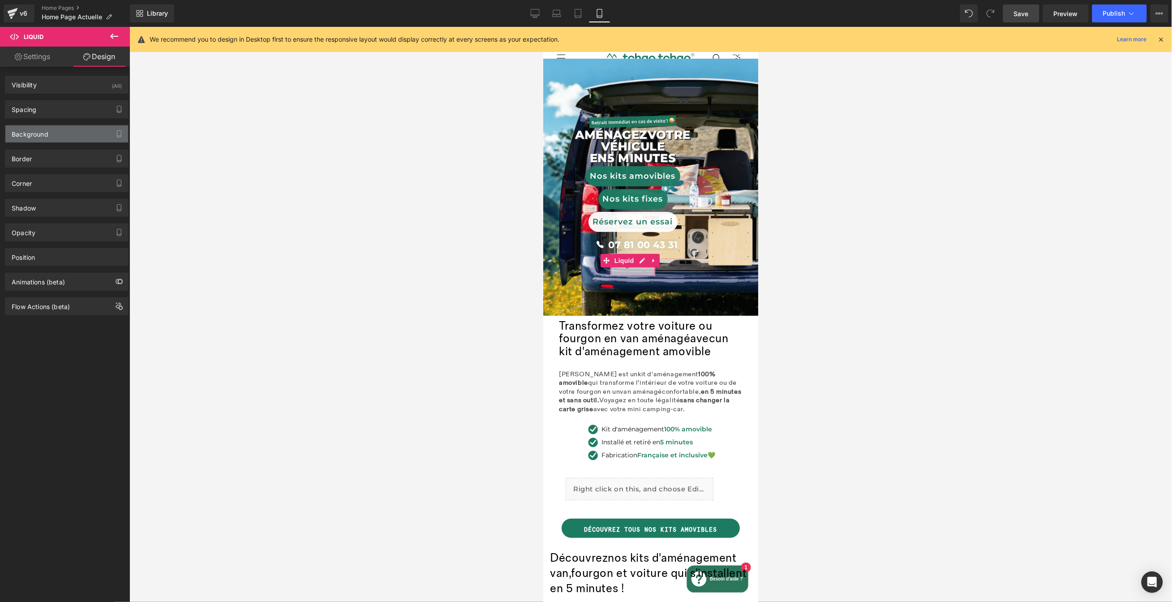
click at [77, 125] on div "Background" at bounding box center [66, 133] width 123 height 17
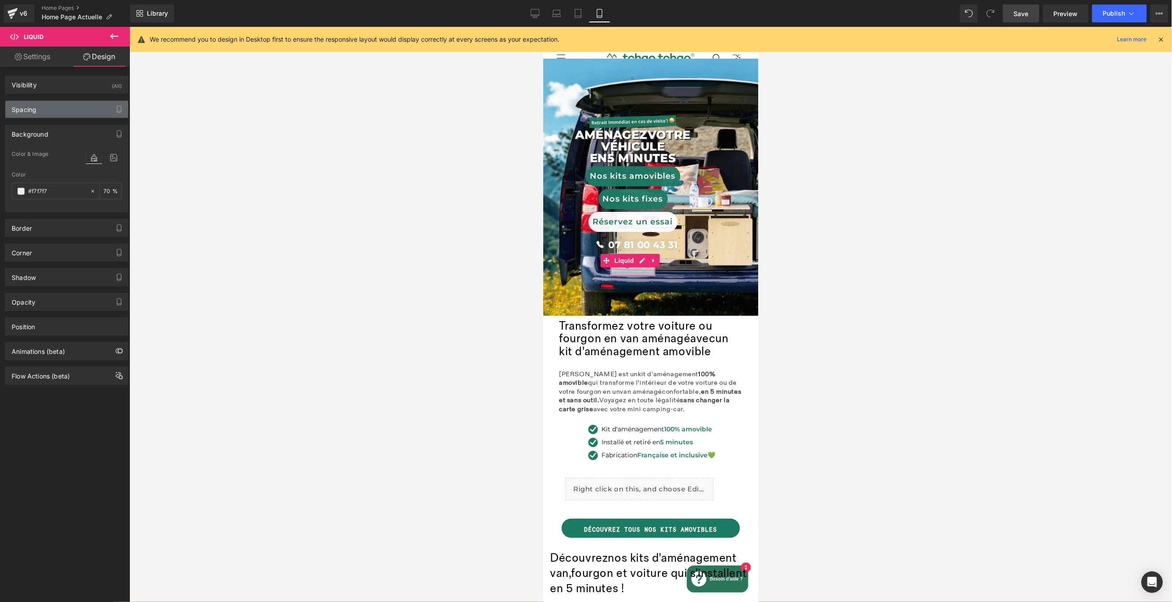
click at [70, 104] on div "Spacing" at bounding box center [66, 109] width 123 height 17
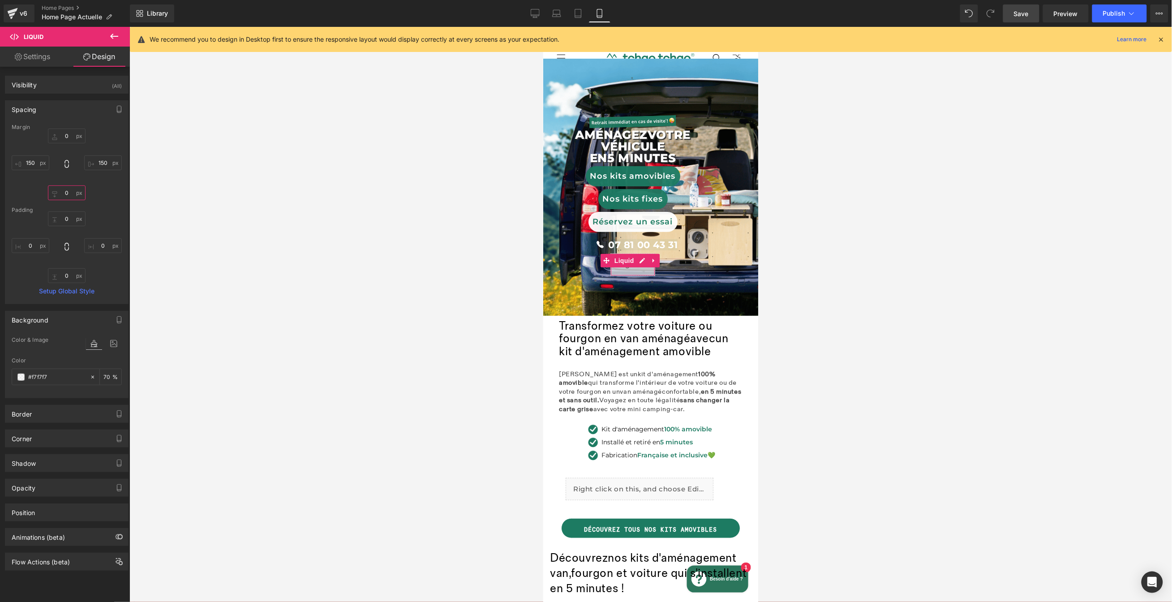
click at [66, 192] on input "0" at bounding box center [67, 192] width 38 height 15
type input "-"
click at [631, 259] on span "Liquid" at bounding box center [624, 260] width 24 height 13
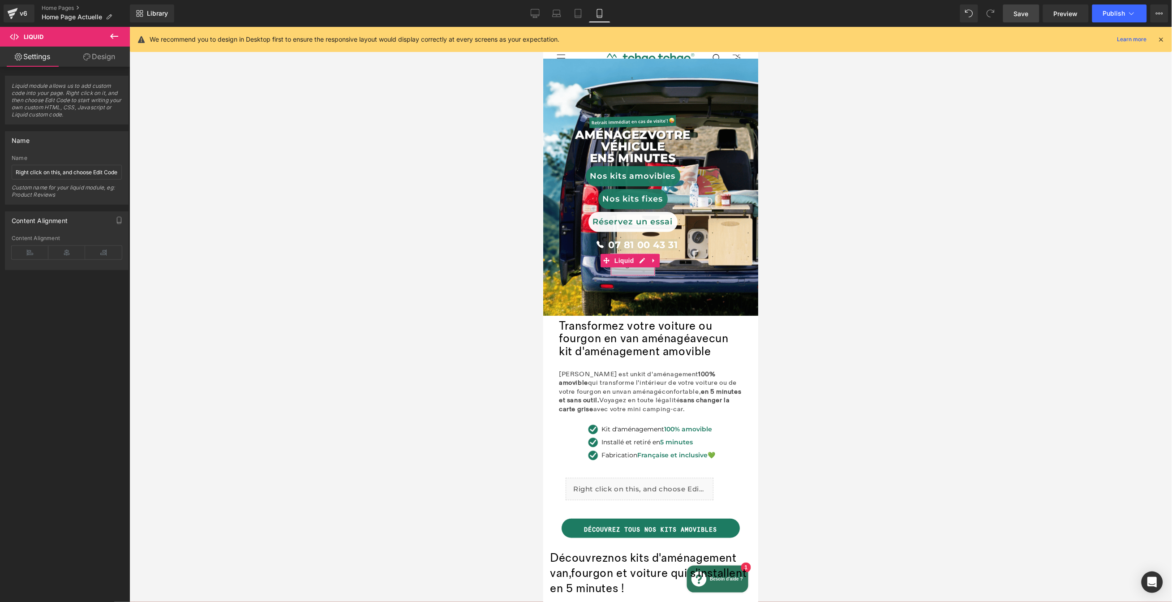
click at [112, 60] on link "Design" at bounding box center [99, 57] width 65 height 20
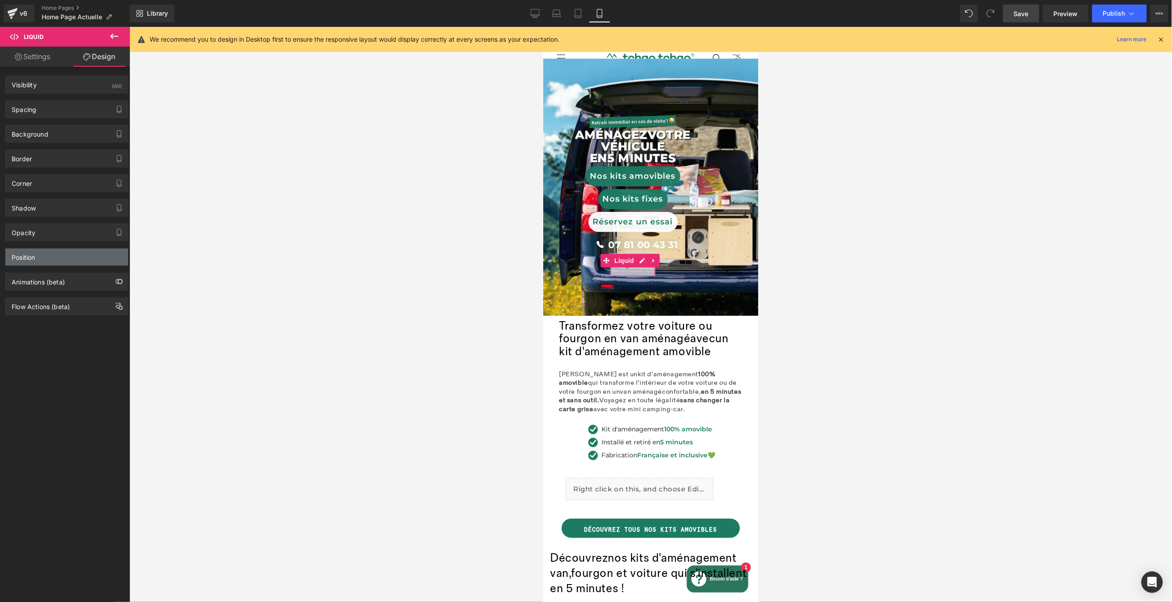
click at [85, 254] on div "Position" at bounding box center [66, 257] width 123 height 17
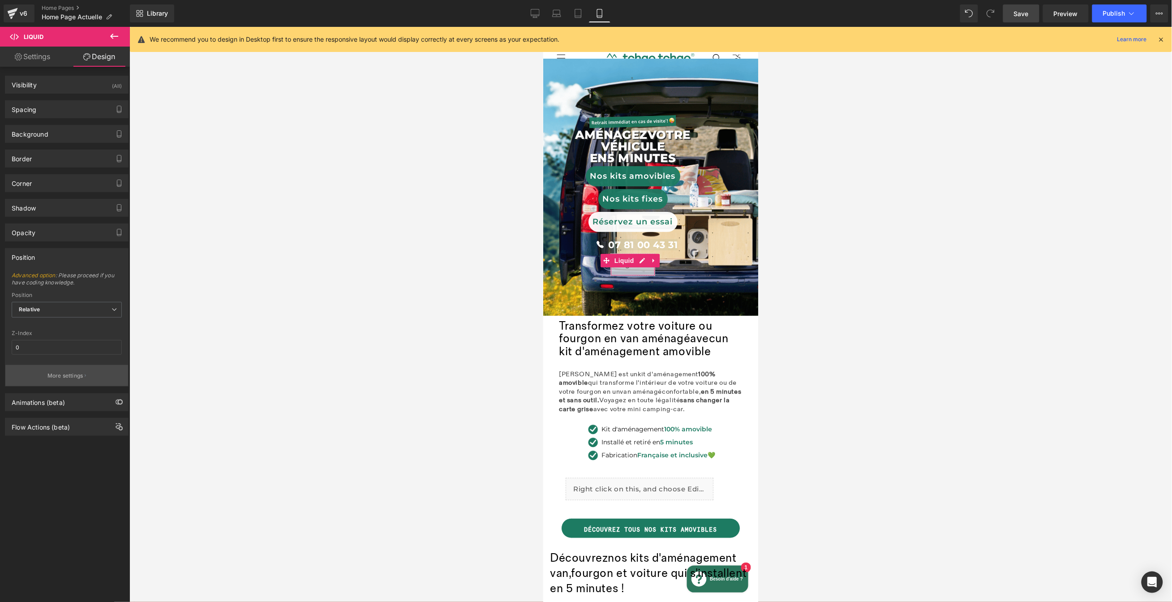
click at [67, 382] on button "More settings" at bounding box center [66, 375] width 123 height 21
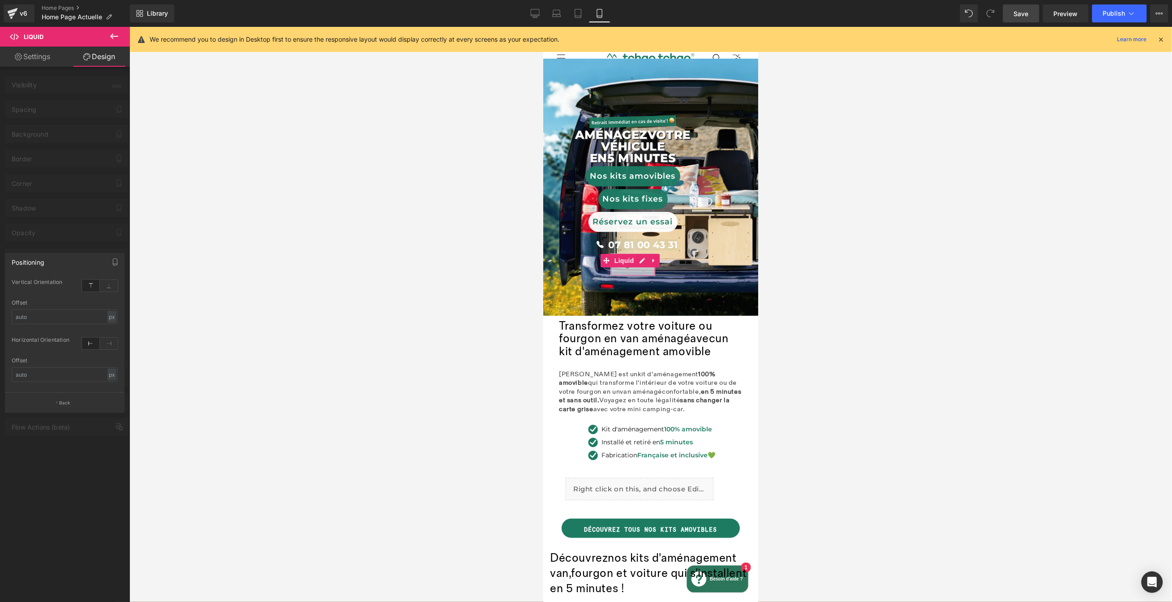
click at [73, 197] on div at bounding box center [65, 317] width 130 height 580
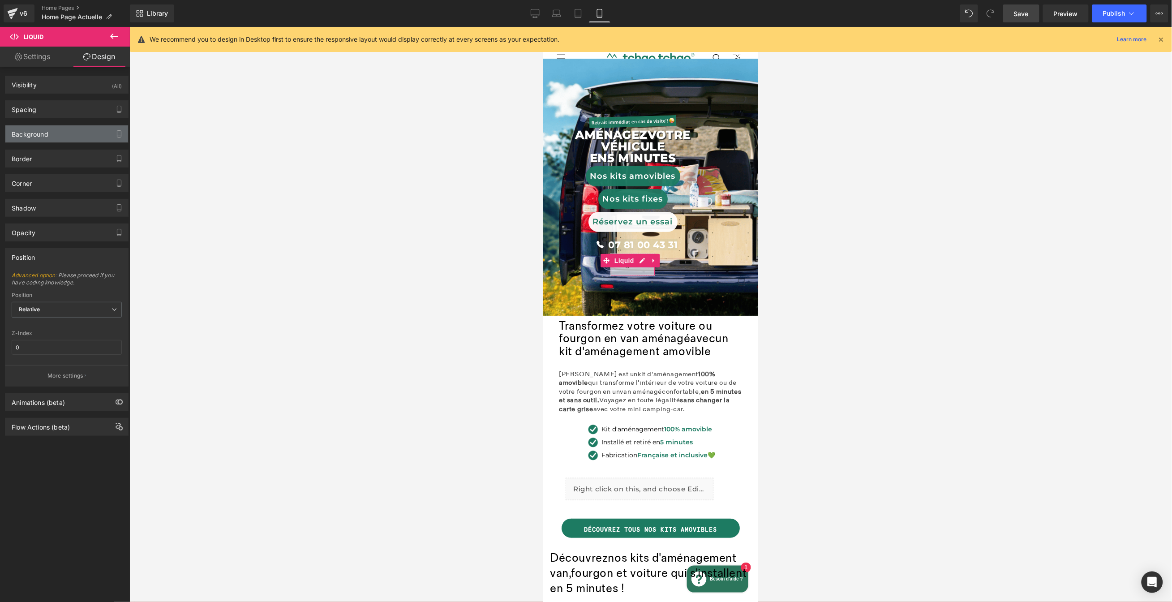
click at [70, 128] on div "Background" at bounding box center [66, 133] width 123 height 17
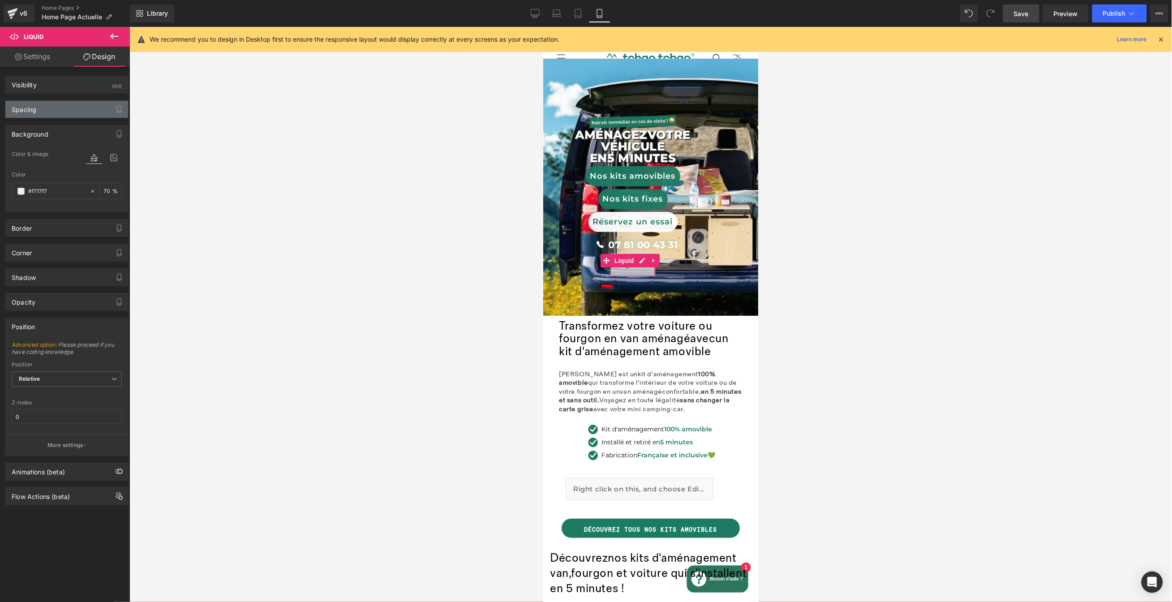
click at [75, 110] on div "Spacing" at bounding box center [66, 109] width 123 height 17
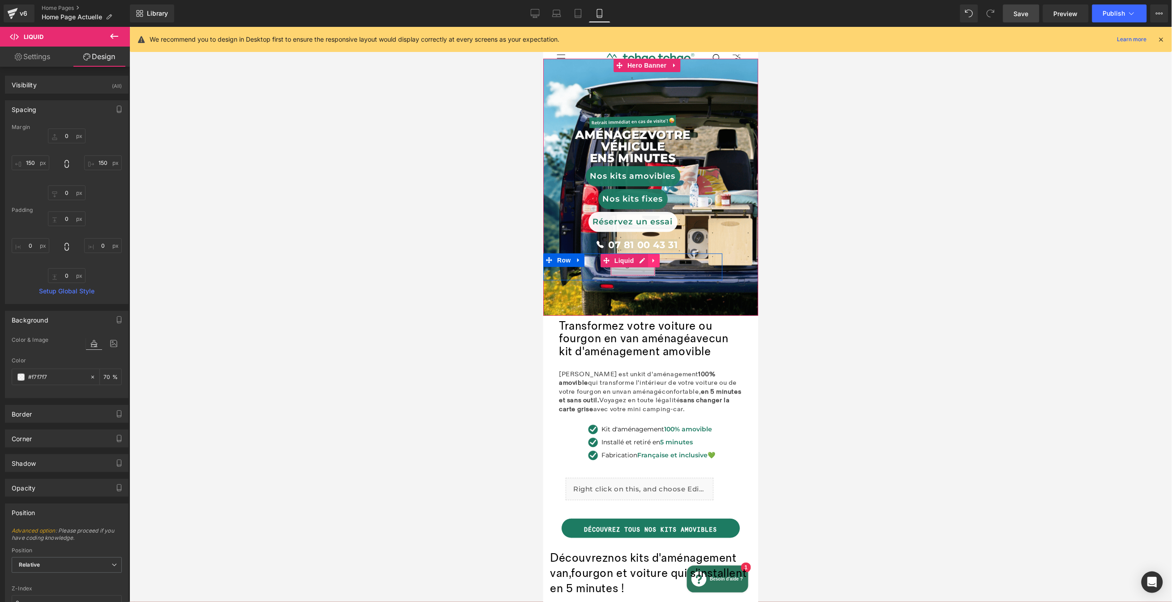
click at [653, 262] on icon at bounding box center [653, 260] width 6 height 7
click at [658, 260] on icon at bounding box center [659, 260] width 6 height 7
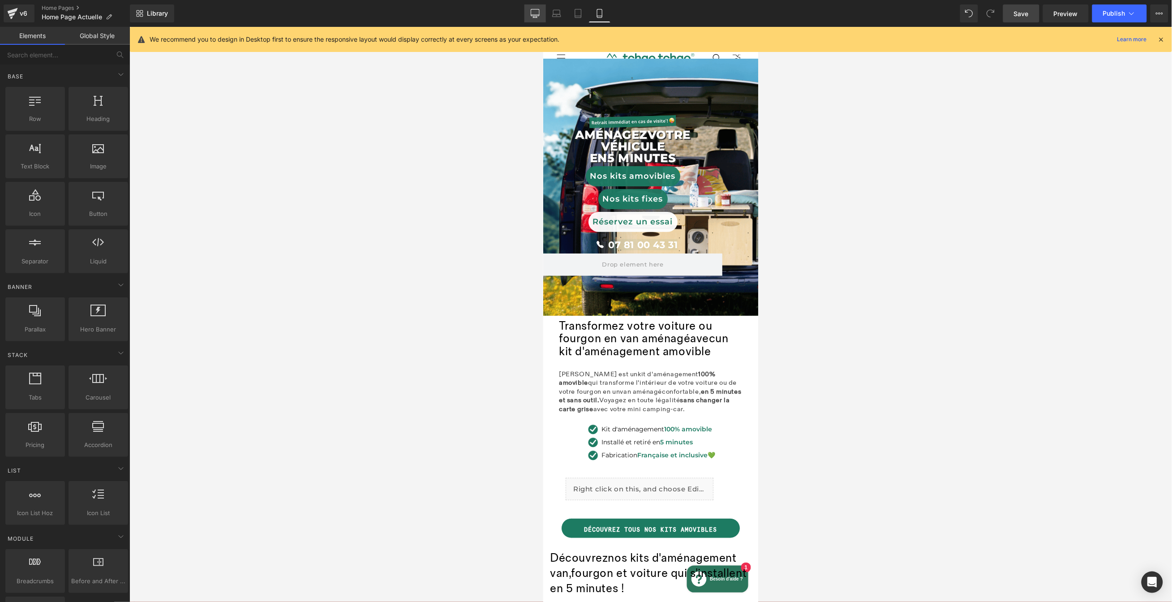
click at [532, 13] on icon at bounding box center [535, 13] width 9 height 9
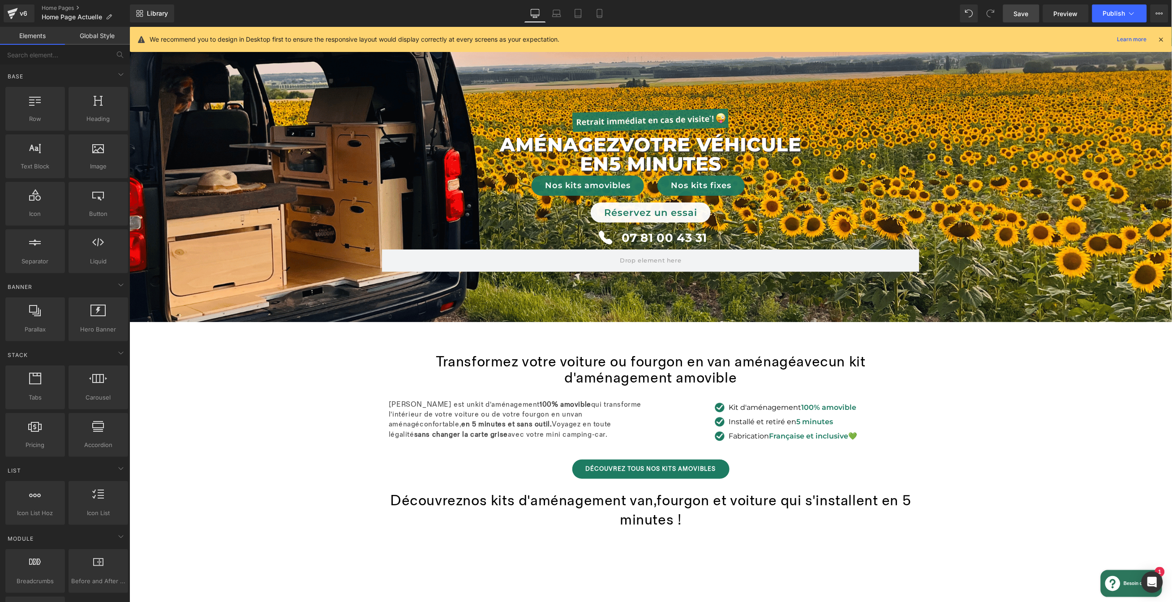
scroll to position [58, 0]
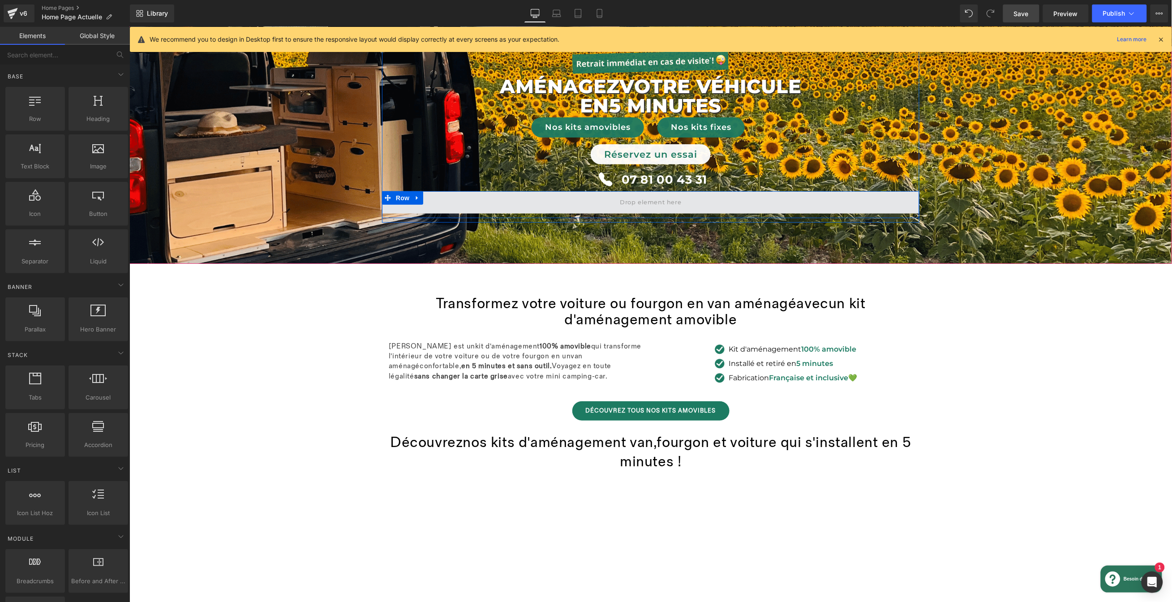
click at [693, 199] on span at bounding box center [650, 202] width 537 height 22
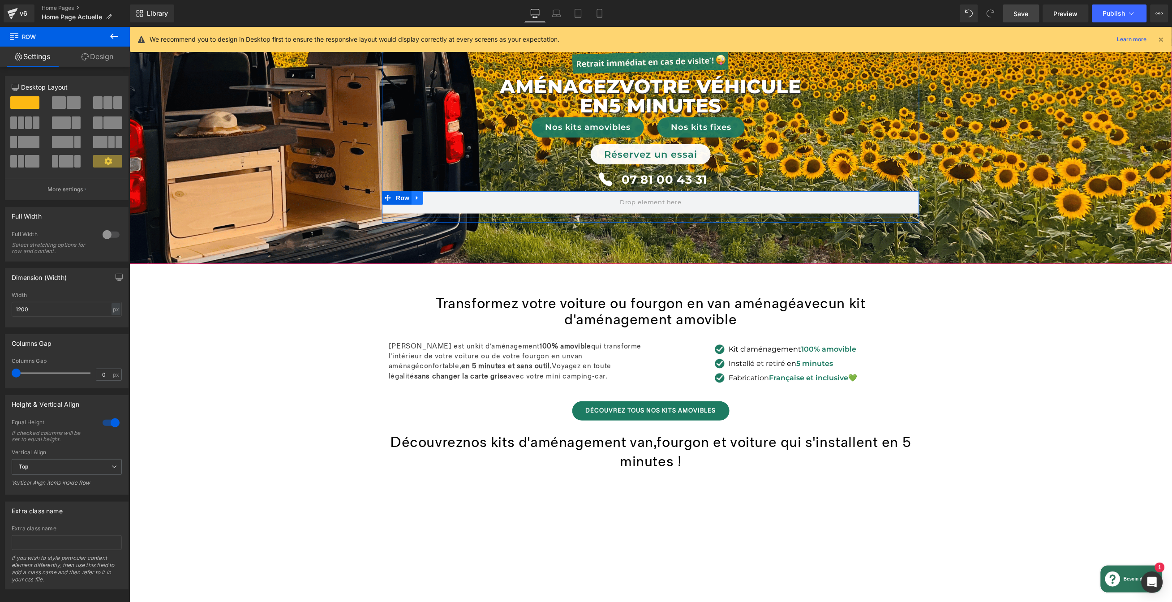
click at [415, 202] on link at bounding box center [417, 197] width 12 height 13
click at [437, 200] on icon at bounding box center [440, 197] width 6 height 6
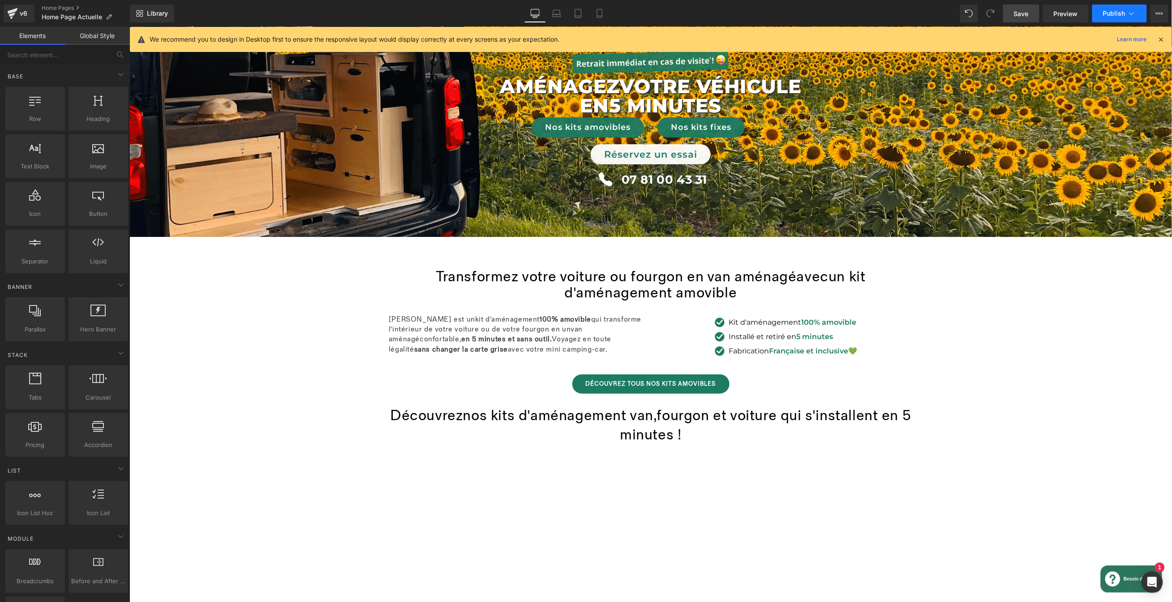
click at [1112, 11] on span "Publish" at bounding box center [1114, 13] width 22 height 7
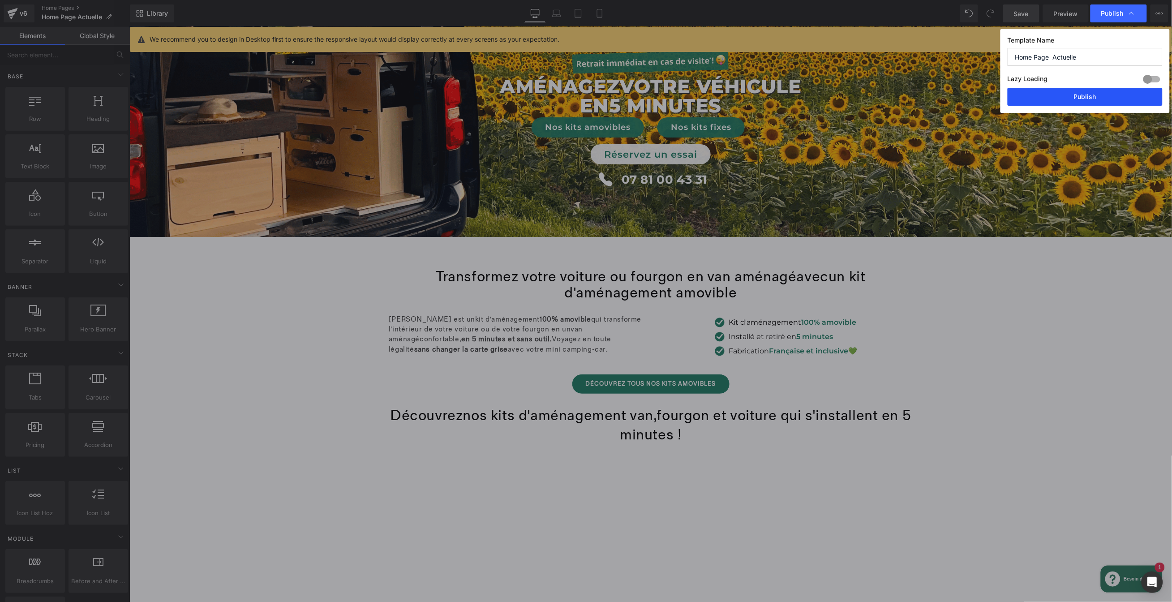
click at [1059, 91] on button "Publish" at bounding box center [1085, 97] width 155 height 18
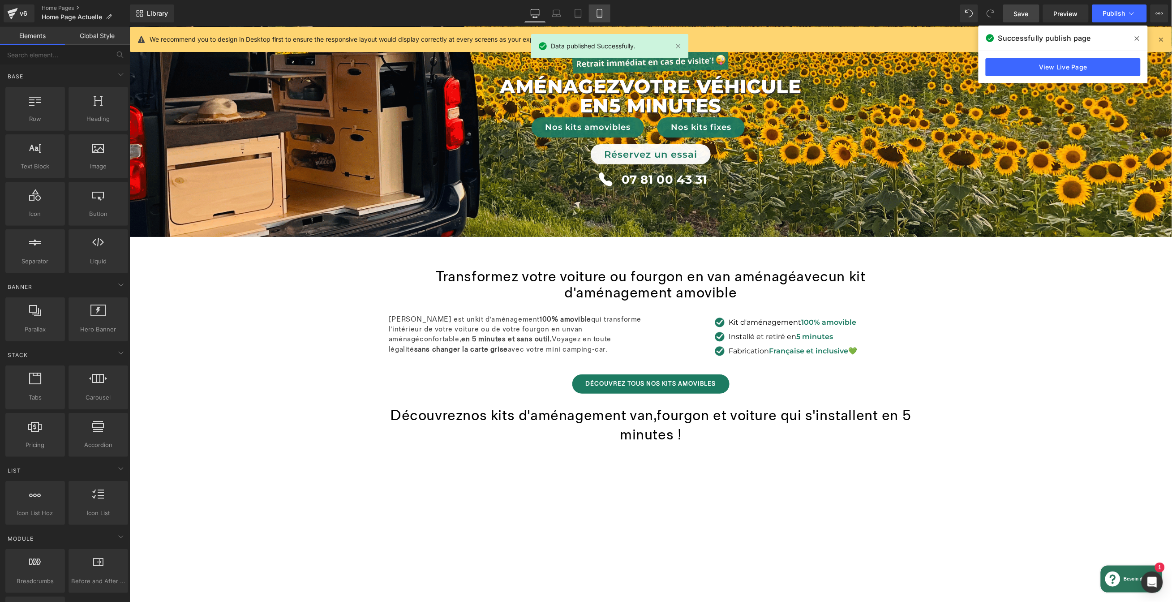
click at [597, 15] on icon at bounding box center [599, 13] width 5 height 9
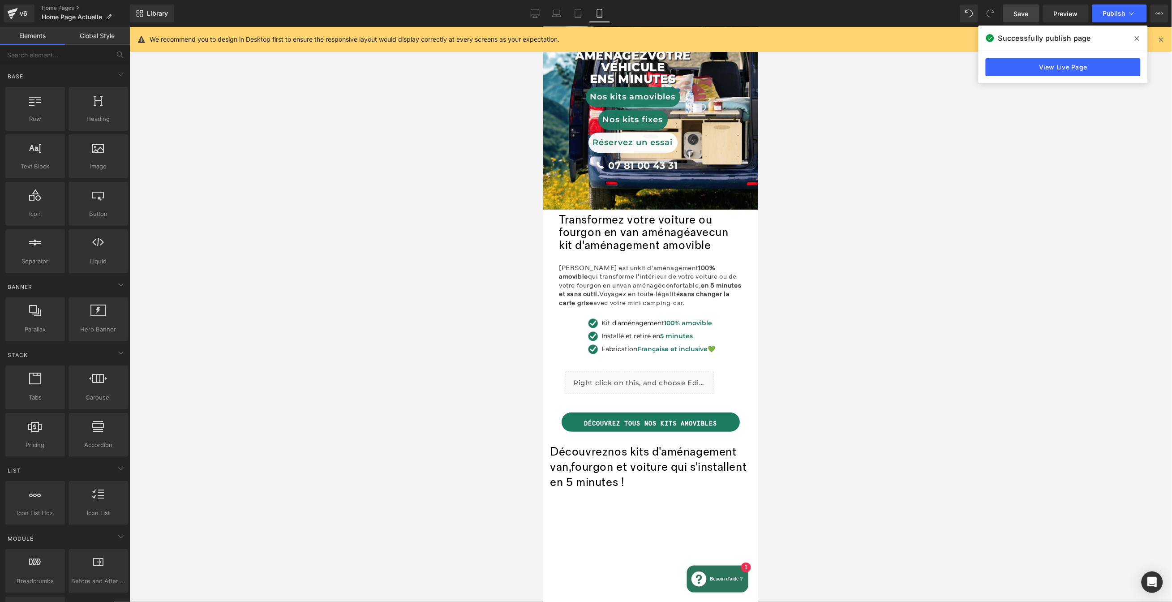
scroll to position [0, 0]
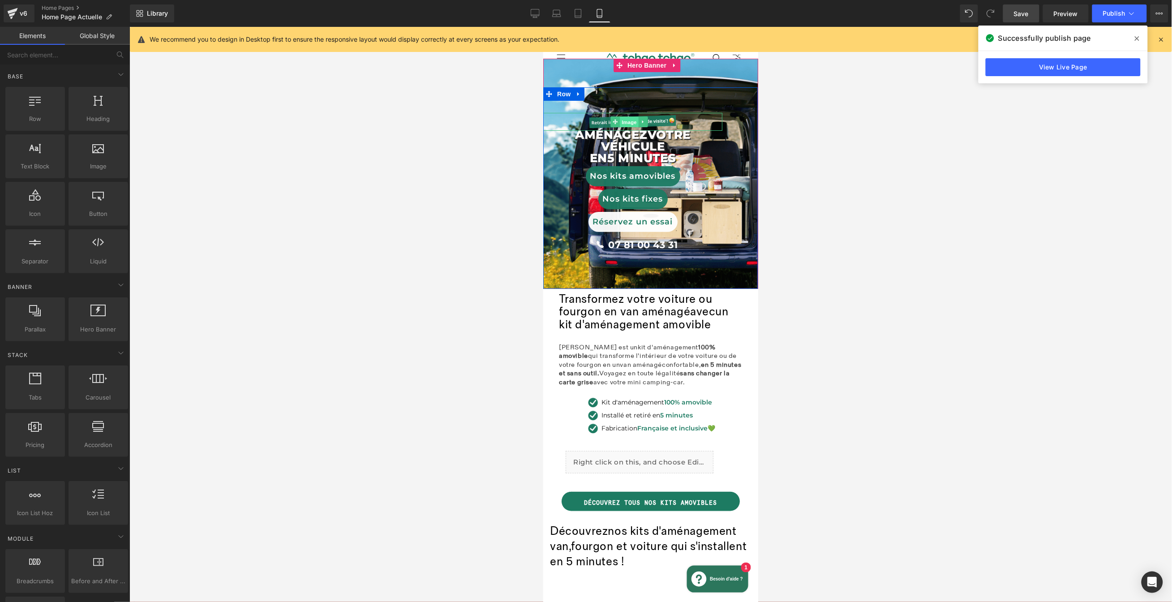
click at [627, 123] on div "Image" at bounding box center [632, 121] width 179 height 18
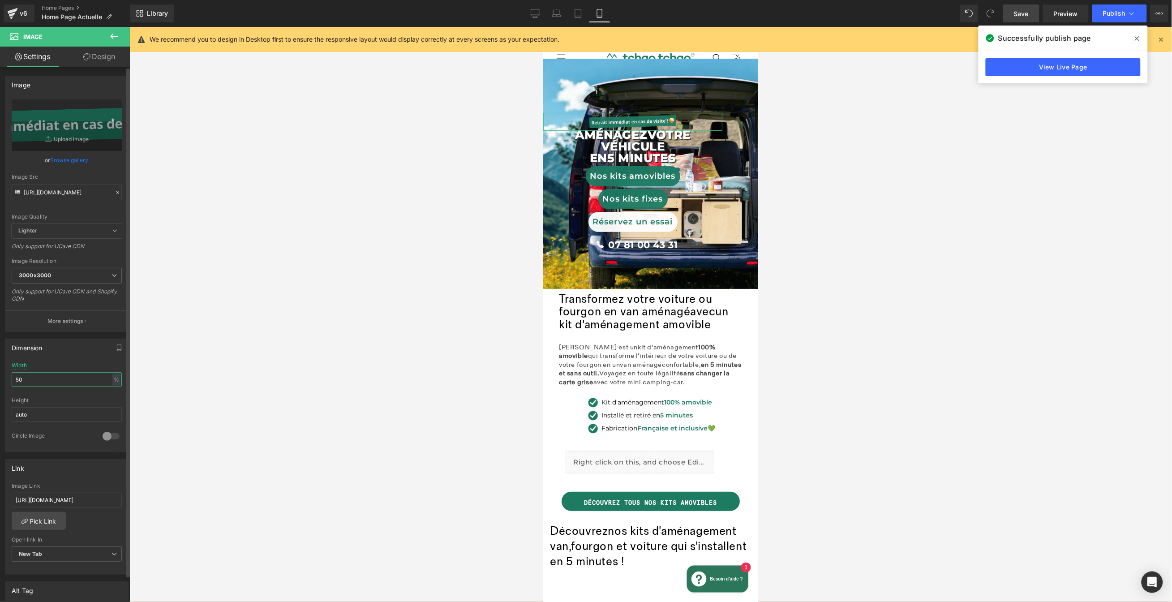
click at [71, 381] on input "50" at bounding box center [67, 379] width 110 height 15
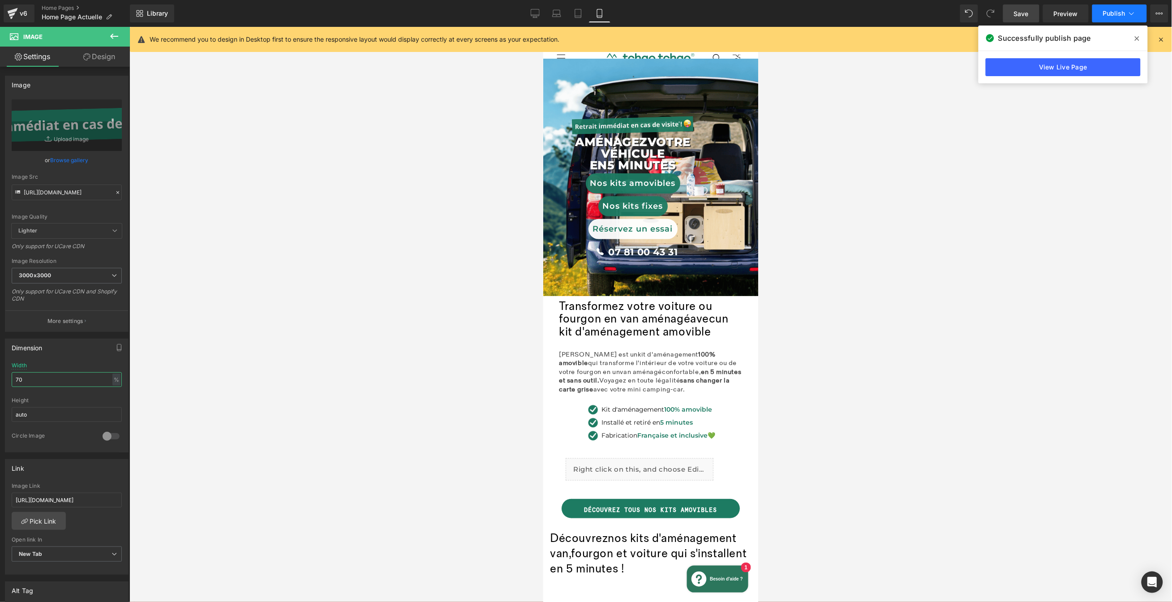
type input "70"
click at [1122, 15] on span "Publish" at bounding box center [1114, 13] width 22 height 7
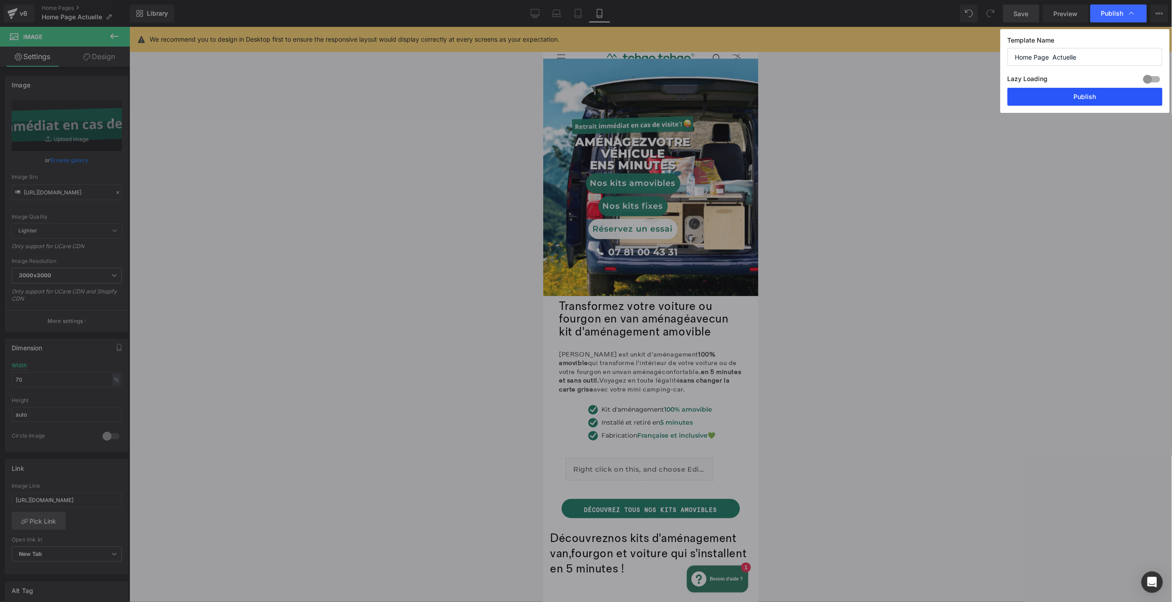
click at [1096, 96] on button "Publish" at bounding box center [1085, 97] width 155 height 18
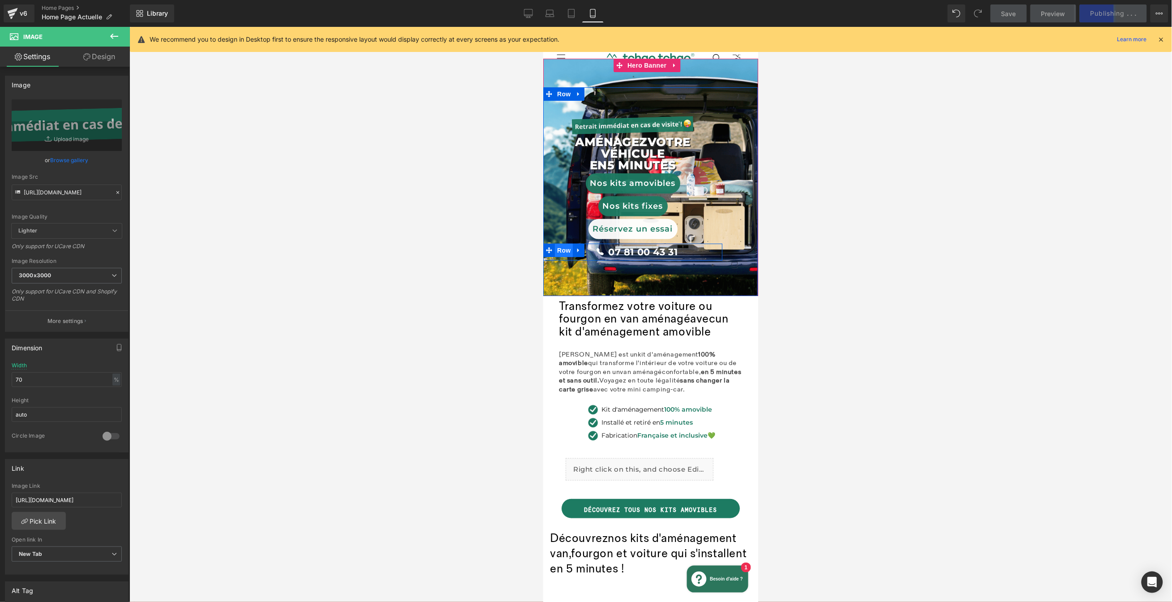
click at [569, 248] on span "Row" at bounding box center [564, 249] width 18 height 13
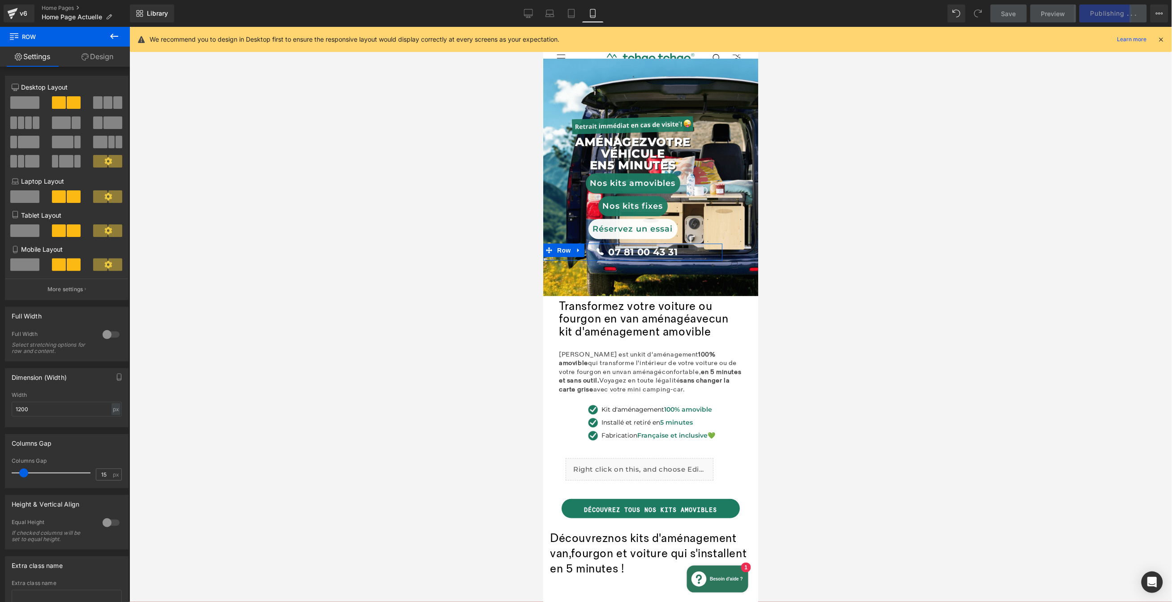
click at [102, 63] on link "Design" at bounding box center [97, 57] width 65 height 20
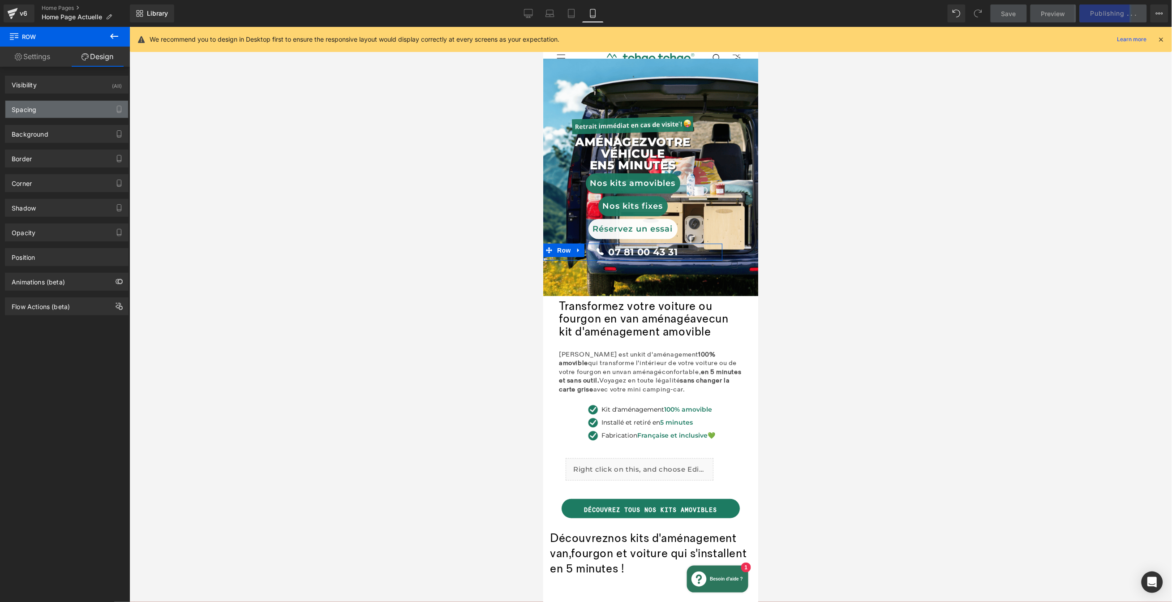
click at [45, 114] on div "Spacing" at bounding box center [66, 109] width 123 height 17
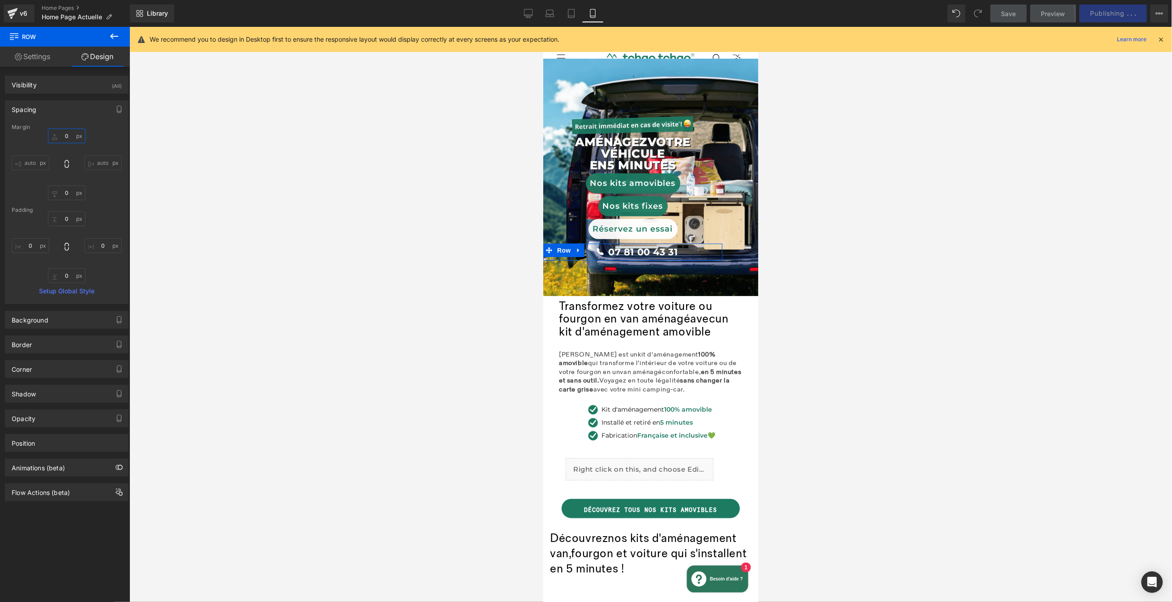
click at [64, 136] on input "0" at bounding box center [67, 136] width 38 height 15
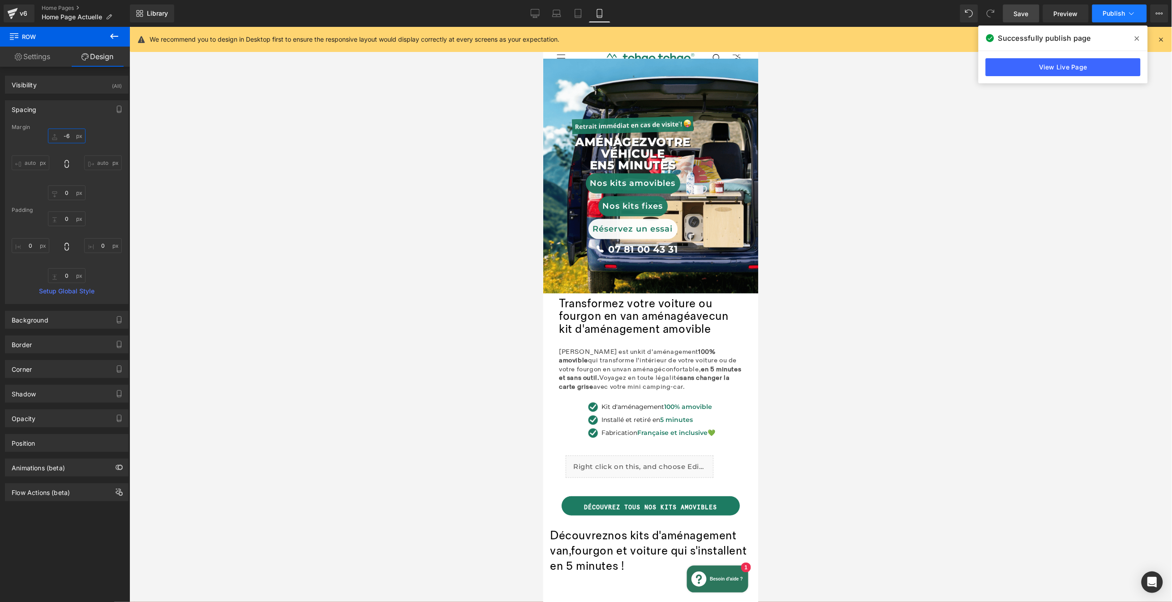
type input "-6"
click at [1119, 16] on span "Publish" at bounding box center [1114, 13] width 22 height 7
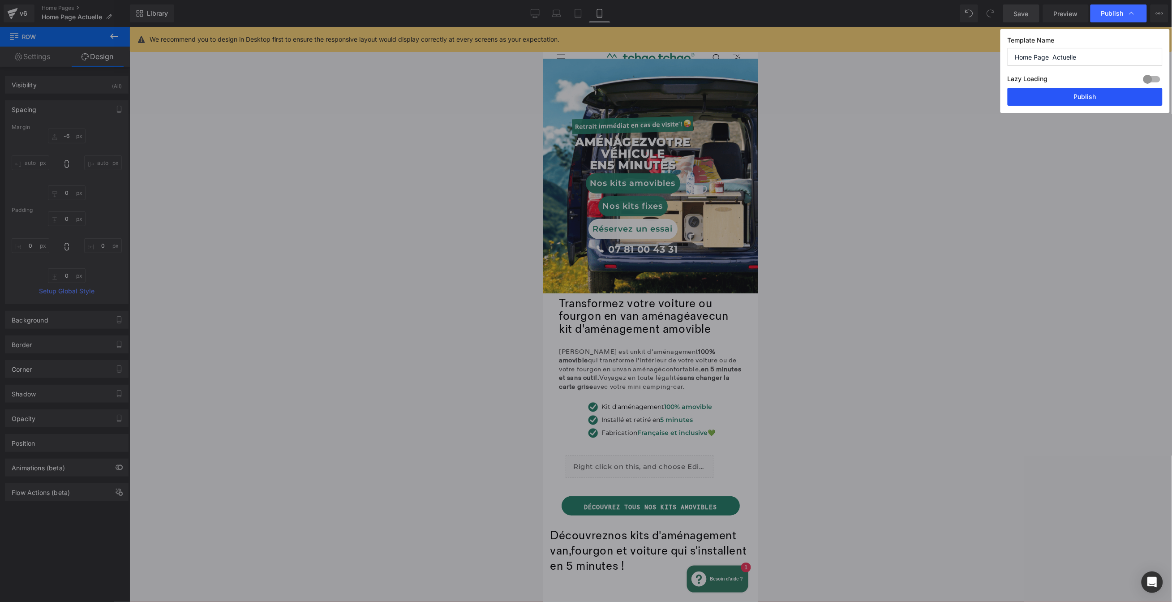
click at [1095, 94] on button "Publish" at bounding box center [1085, 97] width 155 height 18
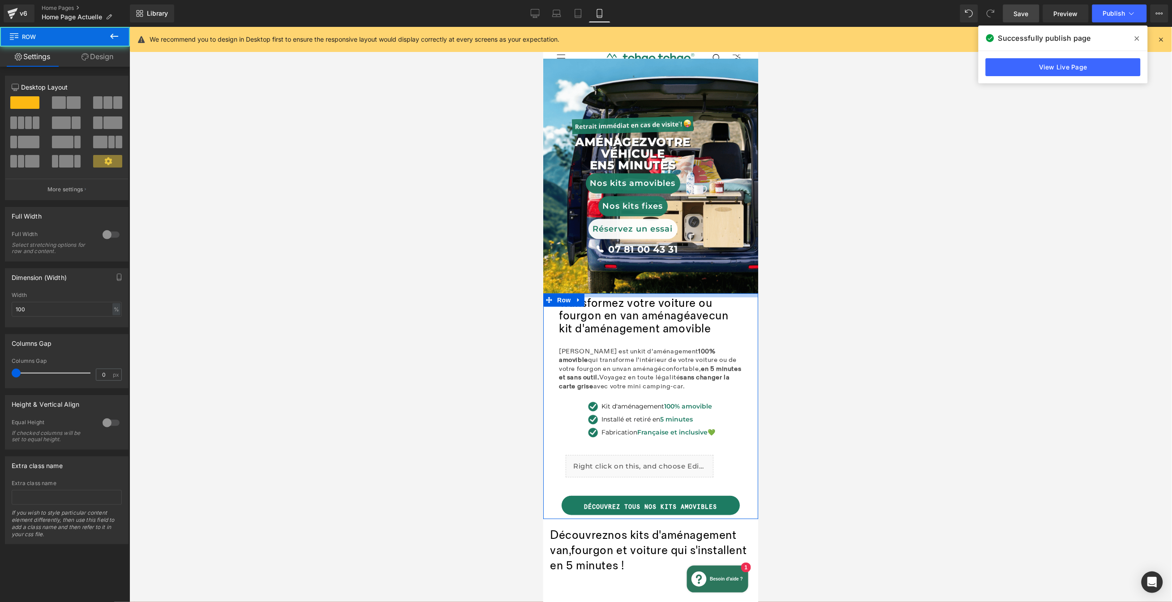
click at [696, 293] on div at bounding box center [650, 295] width 215 height 4
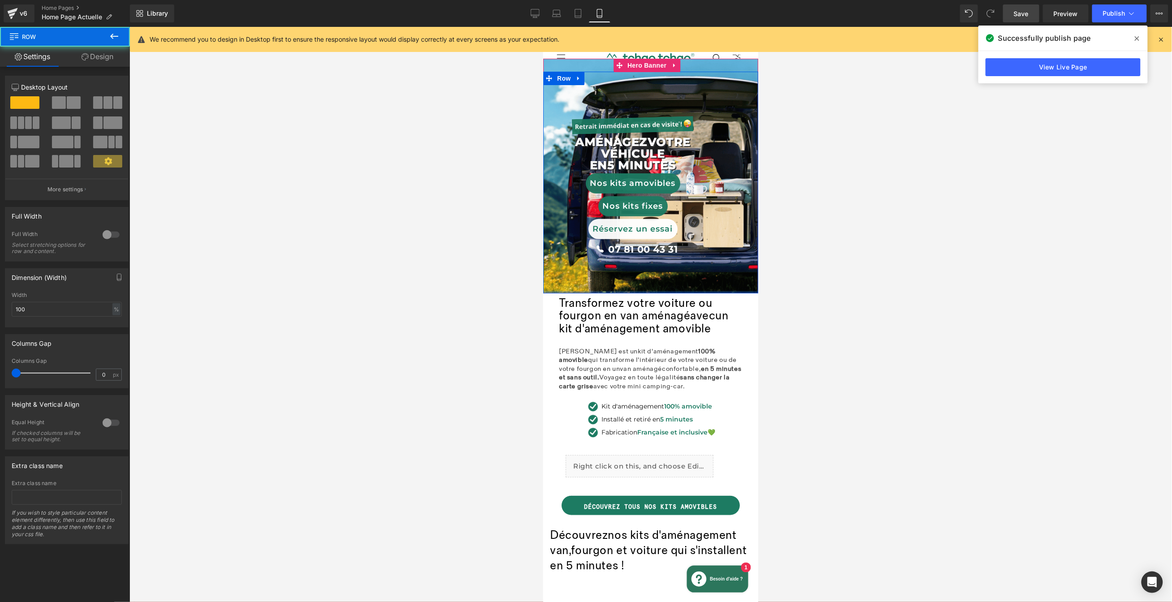
drag, startPoint x: 727, startPoint y: 290, endPoint x: 725, endPoint y: 282, distance: 8.7
click at [725, 282] on div "Image AménageZ VOTRE véhicule en 5 minutes Text Block Nos kits amovibles Button…" at bounding box center [650, 182] width 215 height 222
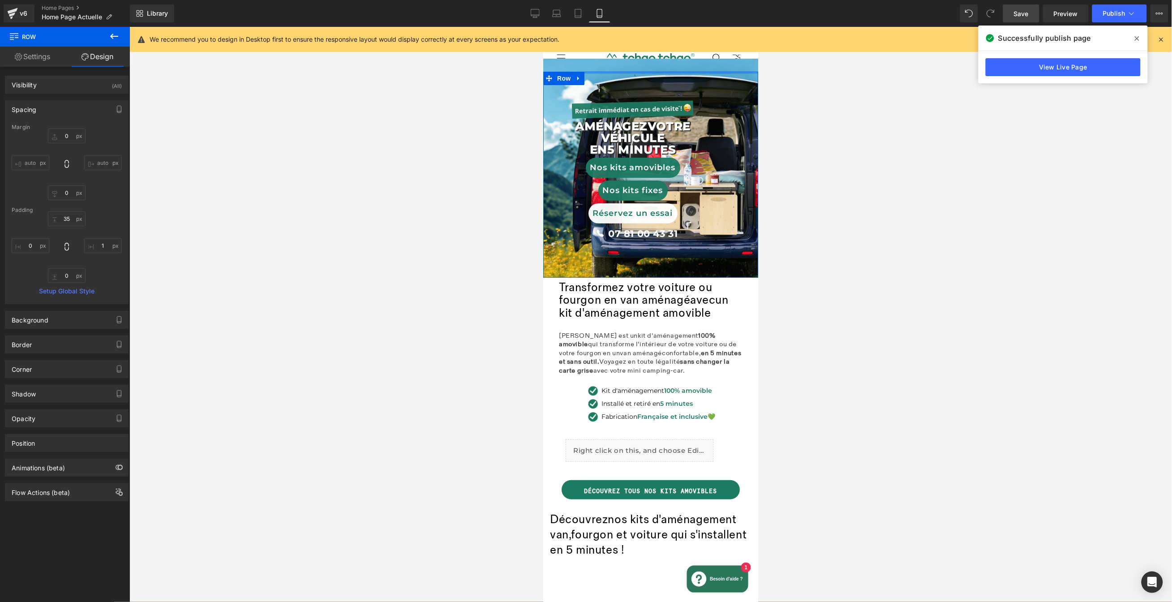
drag, startPoint x: 712, startPoint y: 74, endPoint x: 714, endPoint y: 54, distance: 20.2
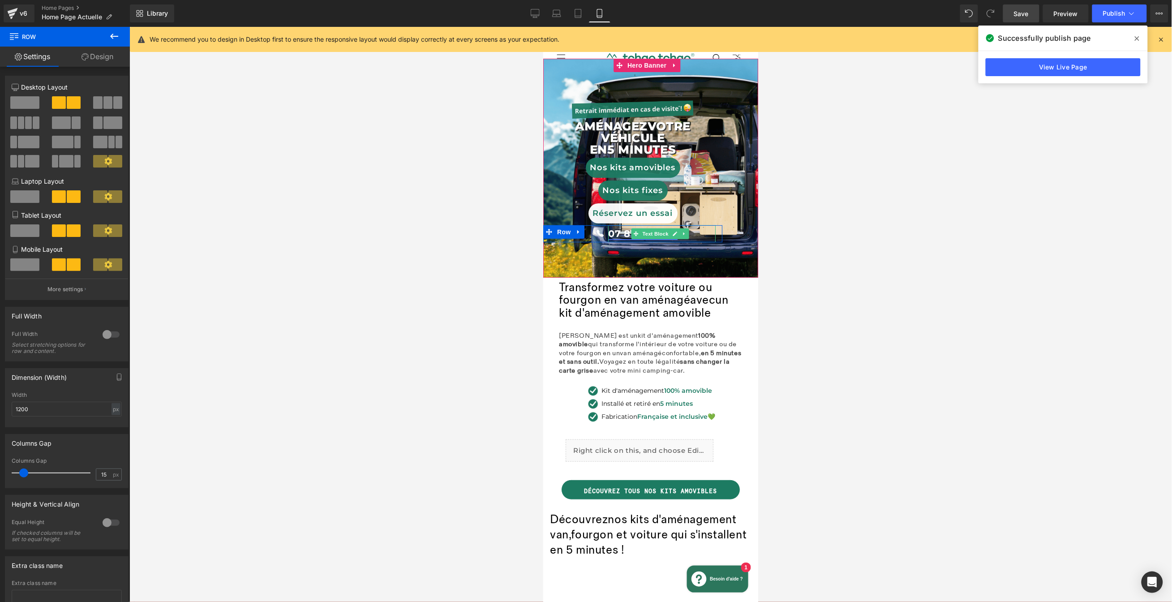
click at [617, 237] on div "Icon 07 81 00 43 31 Text Block Row" at bounding box center [632, 233] width 179 height 17
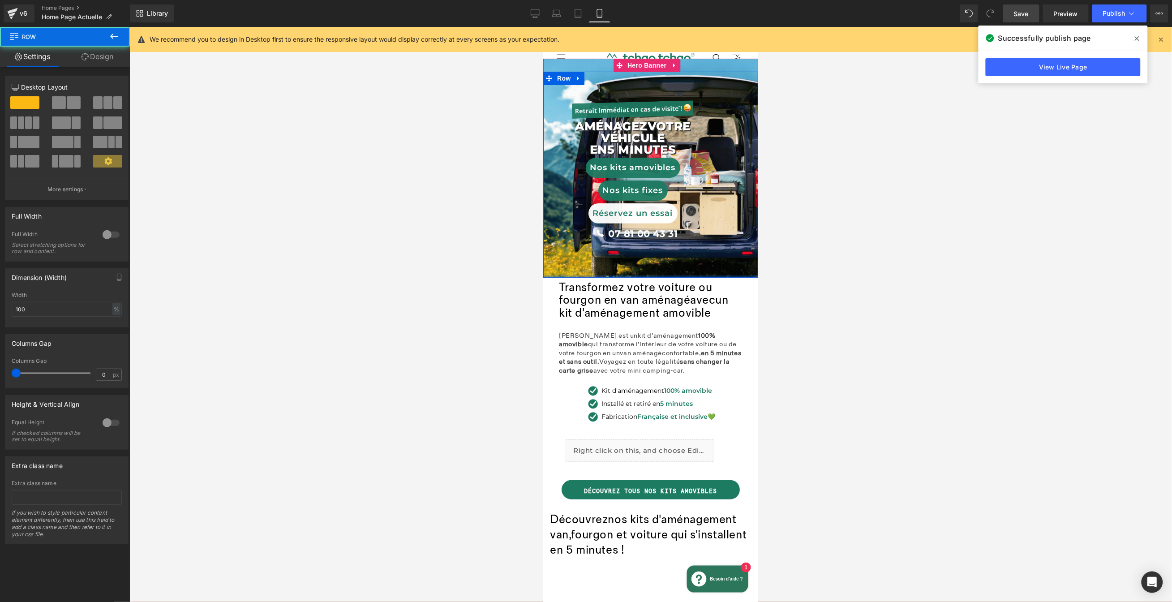
drag, startPoint x: 629, startPoint y: 274, endPoint x: 632, endPoint y: 258, distance: 15.9
click at [632, 258] on div "Image AménageZ VOTRE véhicule en 5 minutes Text Block Nos kits amovibles Button…" at bounding box center [650, 174] width 215 height 206
click at [561, 79] on span "Row" at bounding box center [564, 77] width 18 height 13
click at [104, 58] on link "Design" at bounding box center [97, 57] width 65 height 20
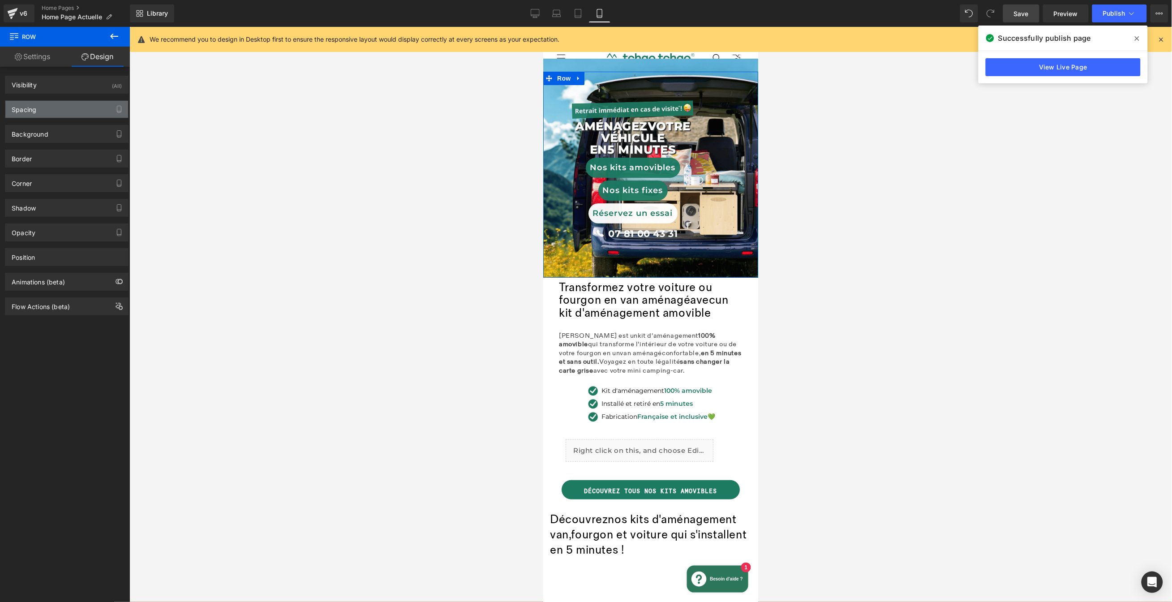
click at [69, 109] on div "Spacing" at bounding box center [66, 109] width 123 height 17
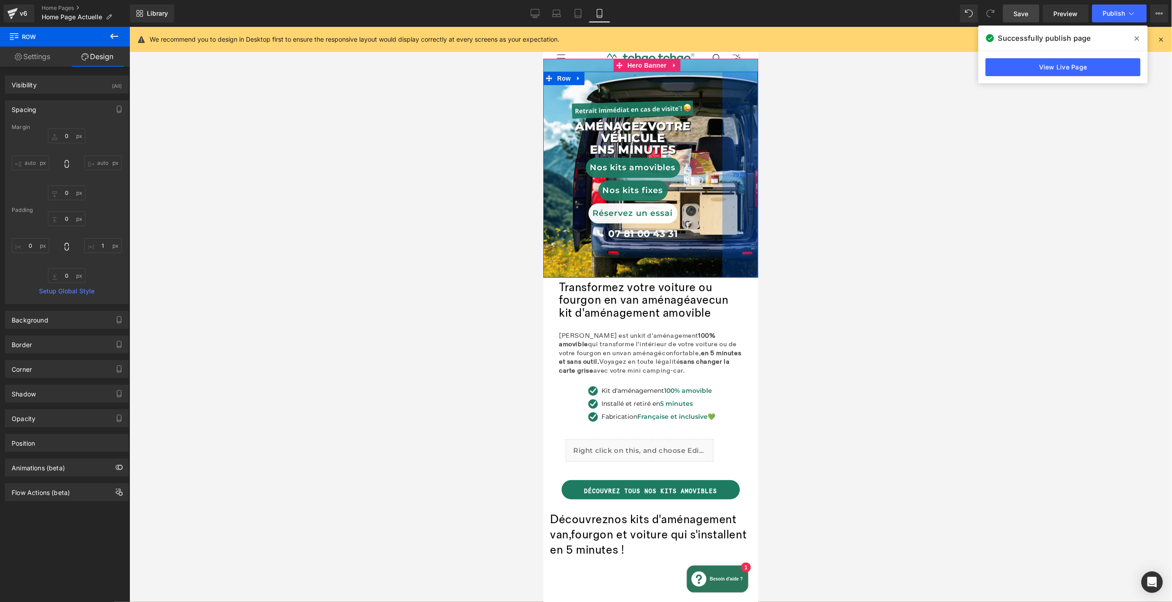
drag, startPoint x: 745, startPoint y: 275, endPoint x: 746, endPoint y: 258, distance: 16.6
click at [746, 258] on div "Image AménageZ VOTRE véhicule en 5 minutes Text Block Nos kits amovibles Button…" at bounding box center [650, 174] width 215 height 206
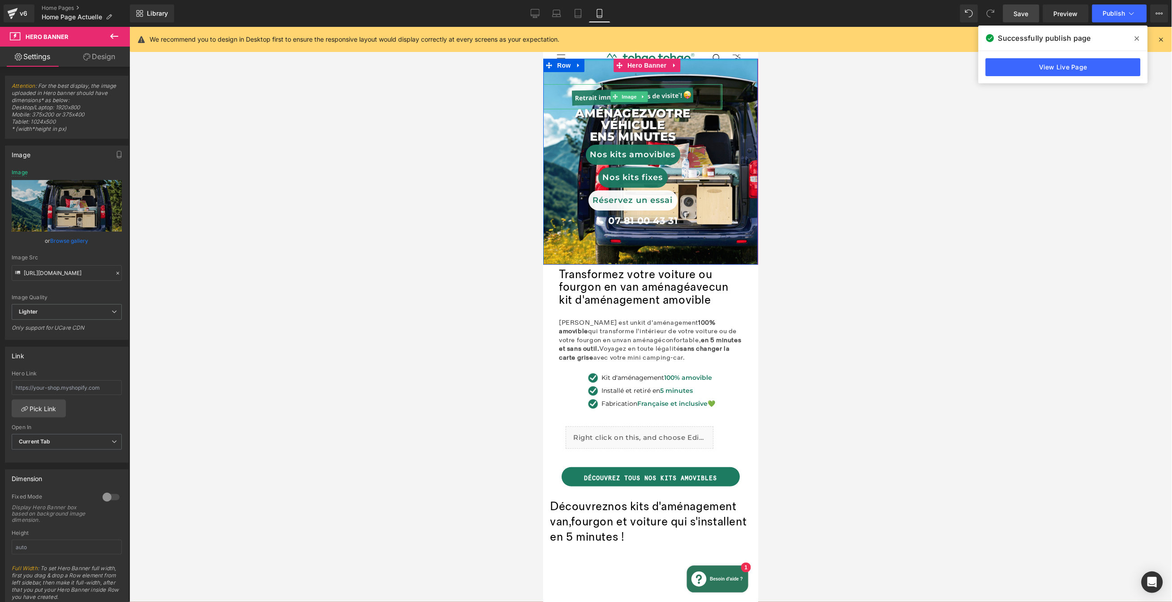
drag, startPoint x: 722, startPoint y: 59, endPoint x: 712, endPoint y: 86, distance: 28.9
click at [712, 86] on div "Image AménageZ VOTRE véhicule en 5 minutes Text Block Nos kits amovibles Button…" at bounding box center [650, 161] width 215 height 206
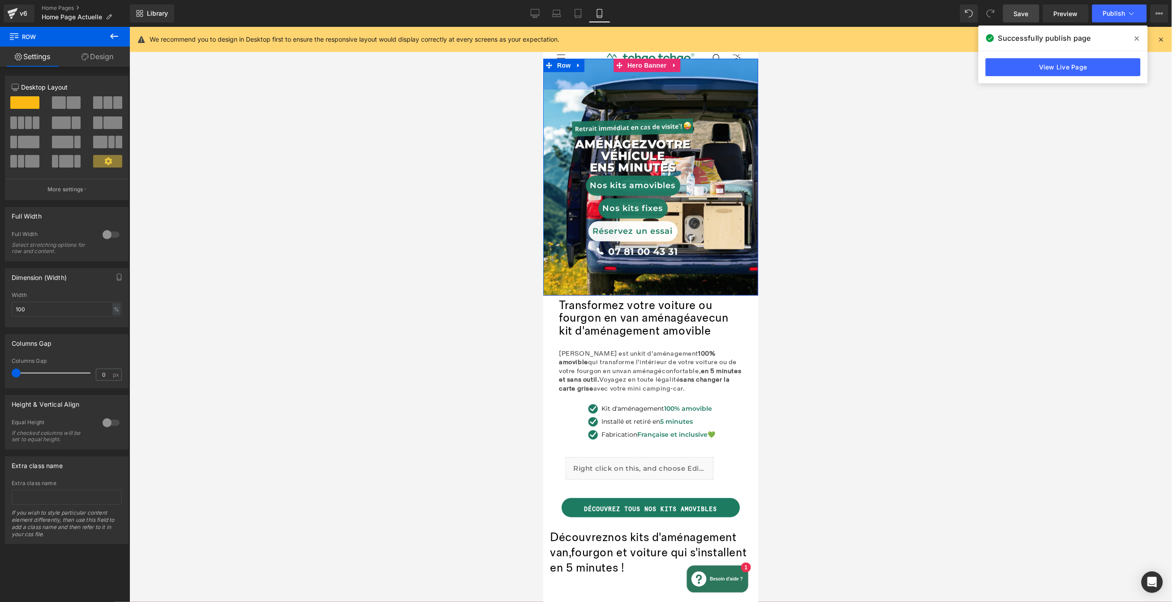
drag, startPoint x: 733, startPoint y: 58, endPoint x: 722, endPoint y: 89, distance: 32.7
click at [722, 89] on div "Image AménageZ VOTRE véhicule en 5 minutes Text Block Nos kits amovibles Button…" at bounding box center [650, 176] width 215 height 237
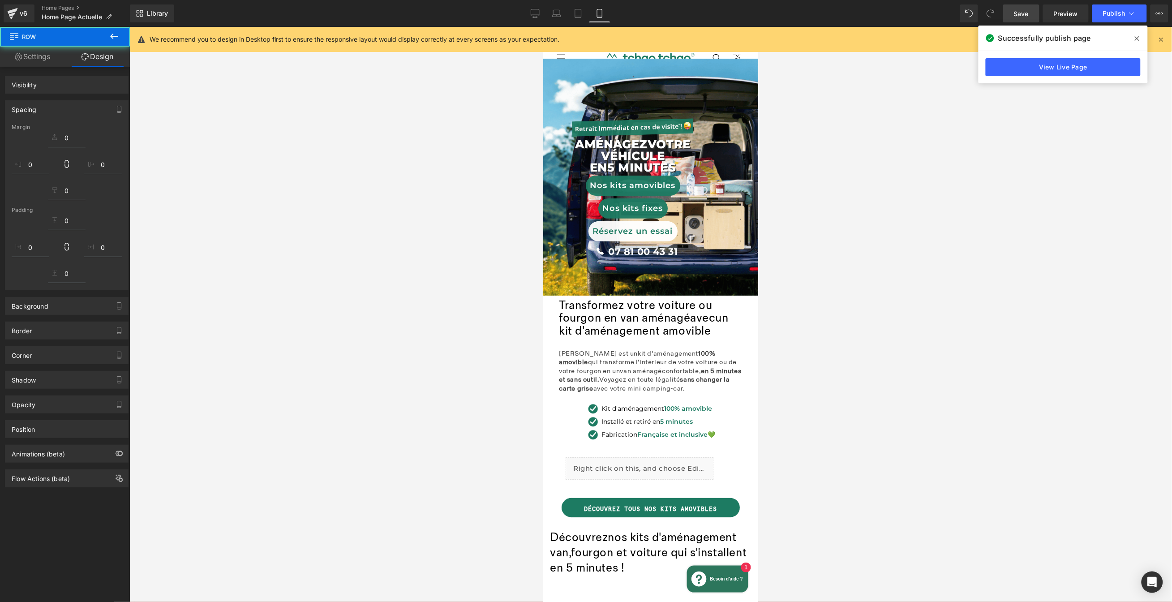
click at [835, 198] on div at bounding box center [650, 314] width 1043 height 575
click at [1116, 11] on span "Publish" at bounding box center [1114, 13] width 22 height 7
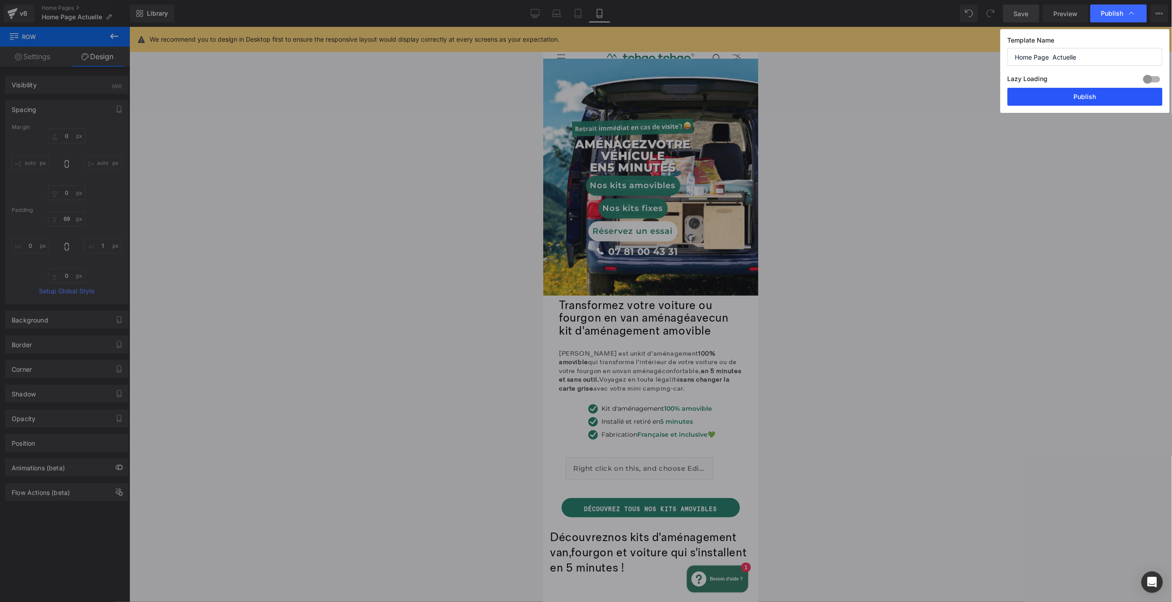
click at [1077, 97] on button "Publish" at bounding box center [1085, 97] width 155 height 18
